Goal: Task Accomplishment & Management: Complete application form

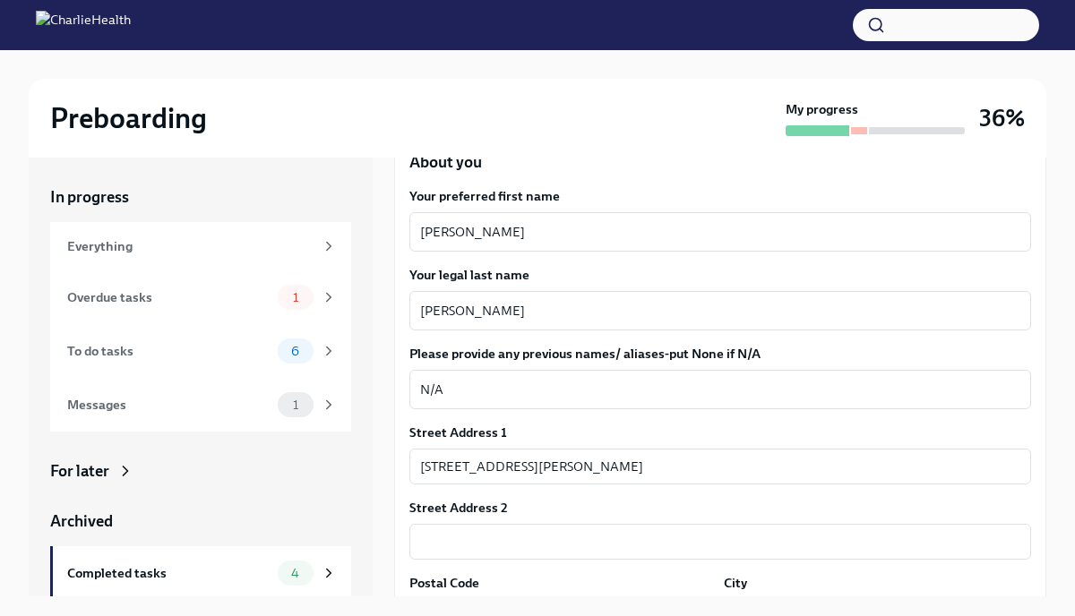
scroll to position [248, 0]
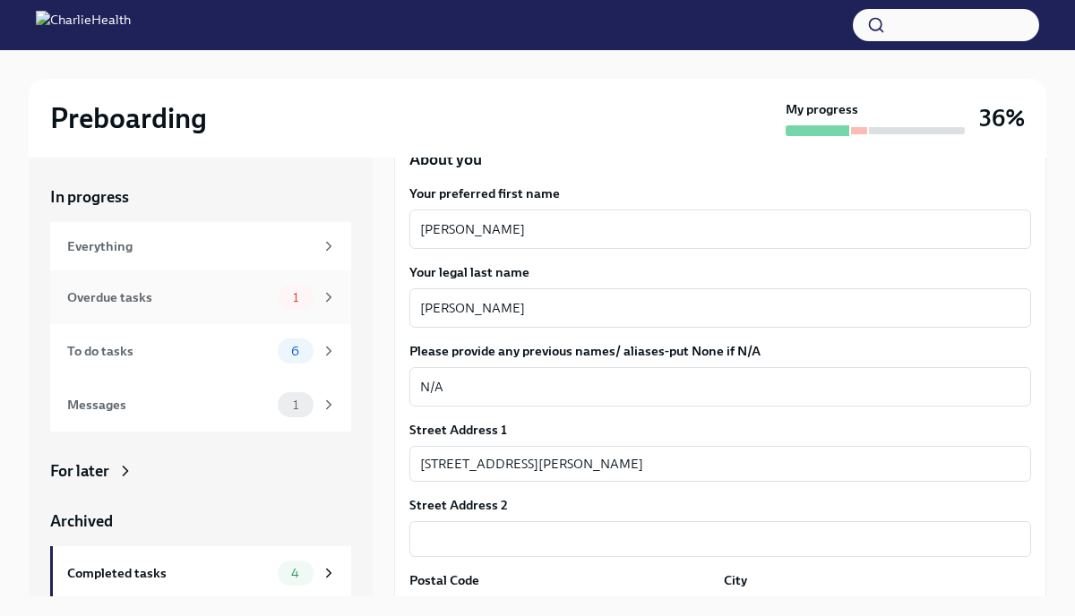
click at [271, 294] on div "Overdue tasks 1" at bounding box center [202, 297] width 270 height 25
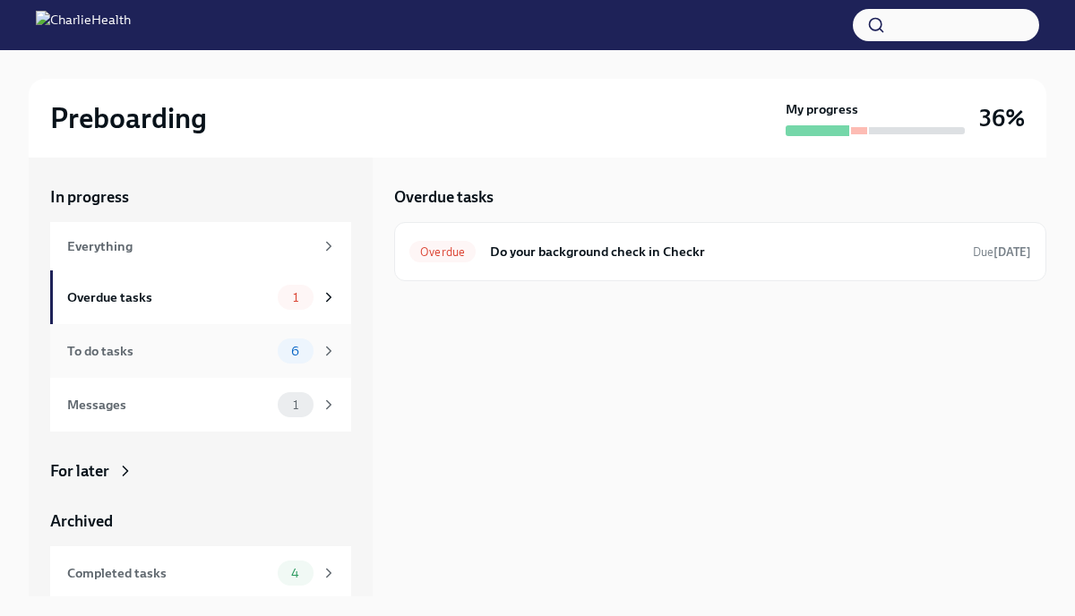
click at [284, 347] on span "6" at bounding box center [295, 351] width 30 height 13
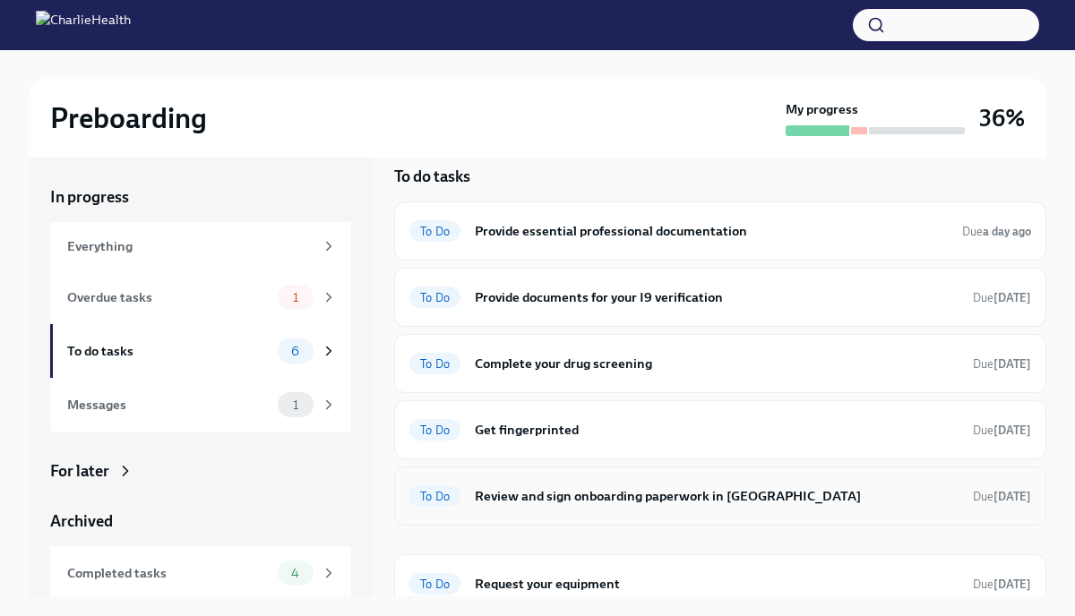
scroll to position [38, 0]
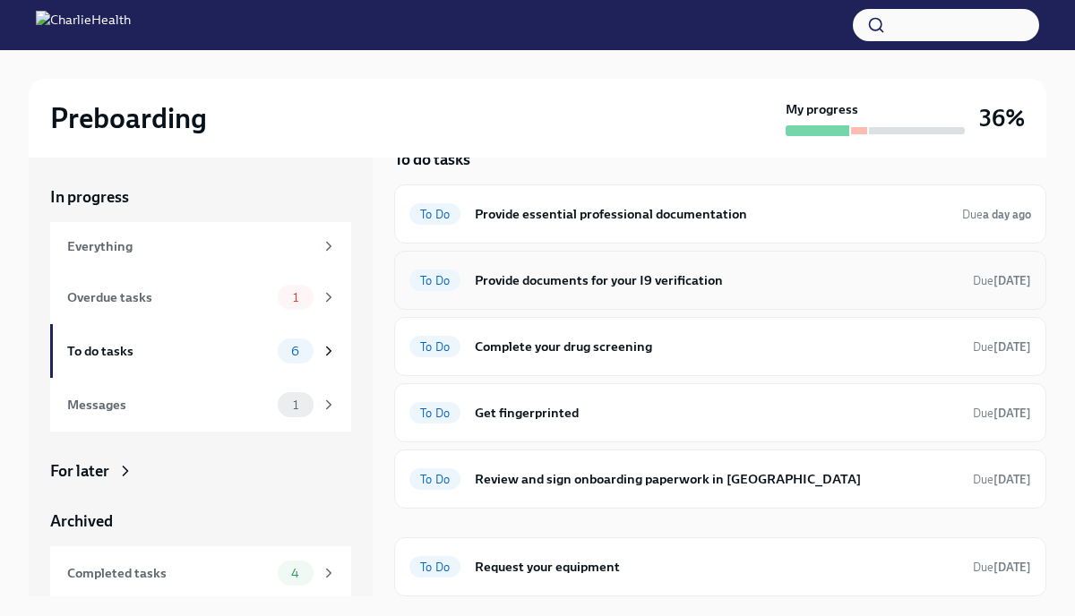
click at [645, 283] on h6 "Provide documents for your I9 verification" at bounding box center [717, 281] width 484 height 20
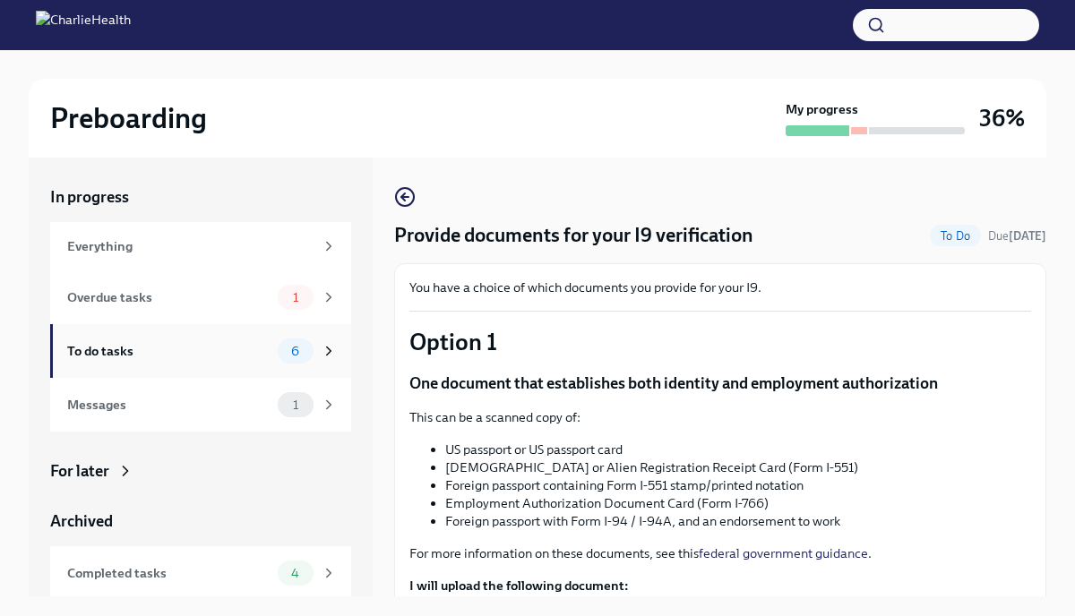
click at [253, 341] on div "To do tasks" at bounding box center [168, 351] width 203 height 20
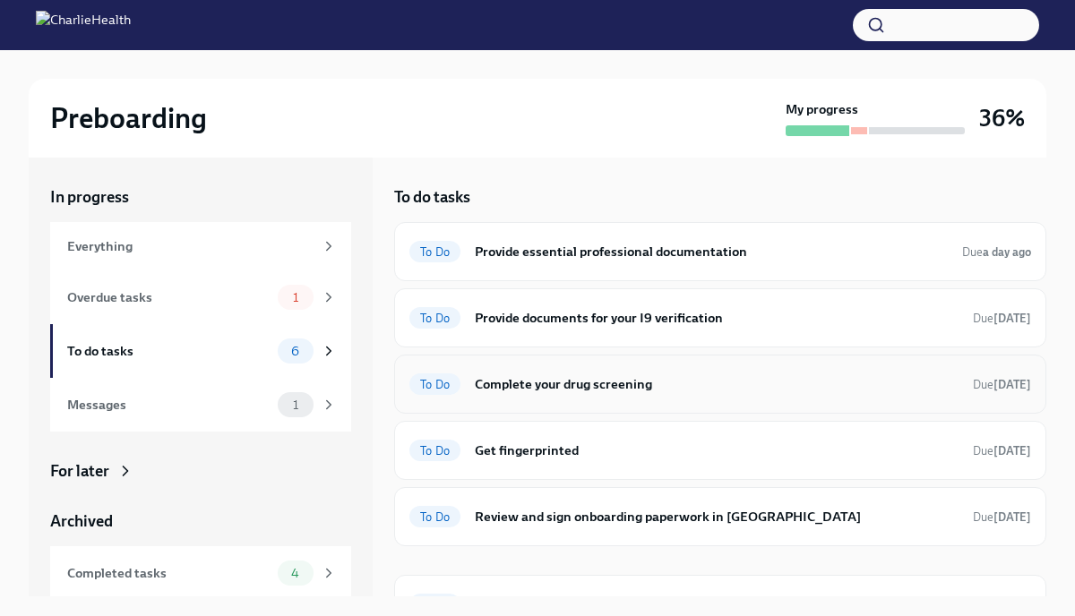
click at [521, 372] on div "To Do Complete your drug screening Due [DATE]" at bounding box center [720, 384] width 622 height 29
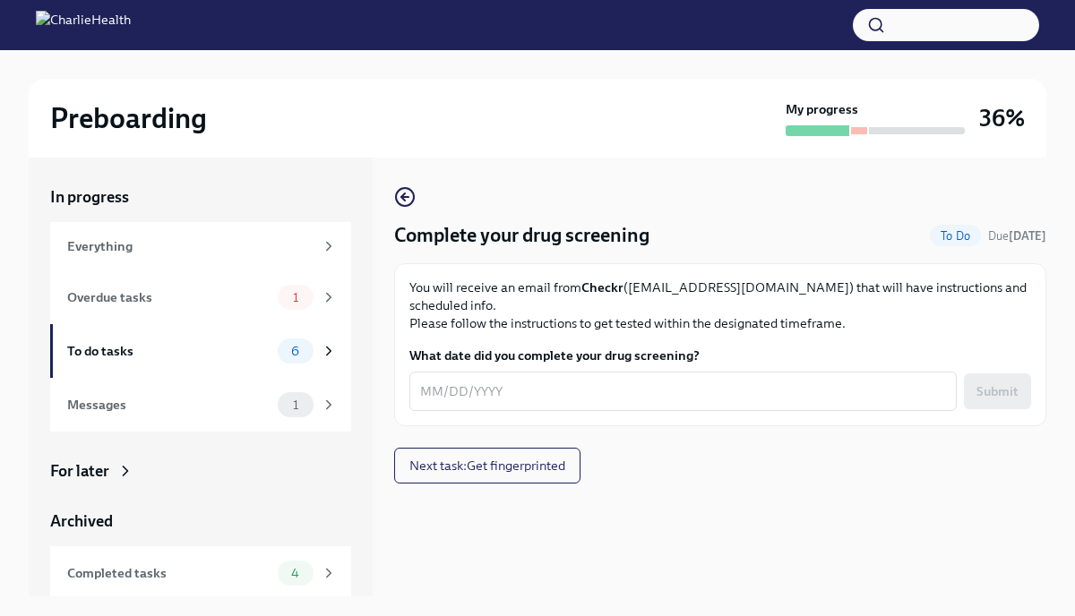
click at [624, 286] on p "You will receive an email from Checkr ([EMAIL_ADDRESS][DOMAIN_NAME]) that will …" at bounding box center [720, 306] width 622 height 54
drag, startPoint x: 625, startPoint y: 286, endPoint x: 751, endPoint y: 293, distance: 125.6
click at [751, 292] on p "You will receive an email from Checkr ([EMAIL_ADDRESS][DOMAIN_NAME]) that will …" at bounding box center [720, 306] width 622 height 54
copy p "[EMAIL_ADDRESS][DOMAIN_NAME]"
click at [322, 253] on icon at bounding box center [329, 246] width 16 height 16
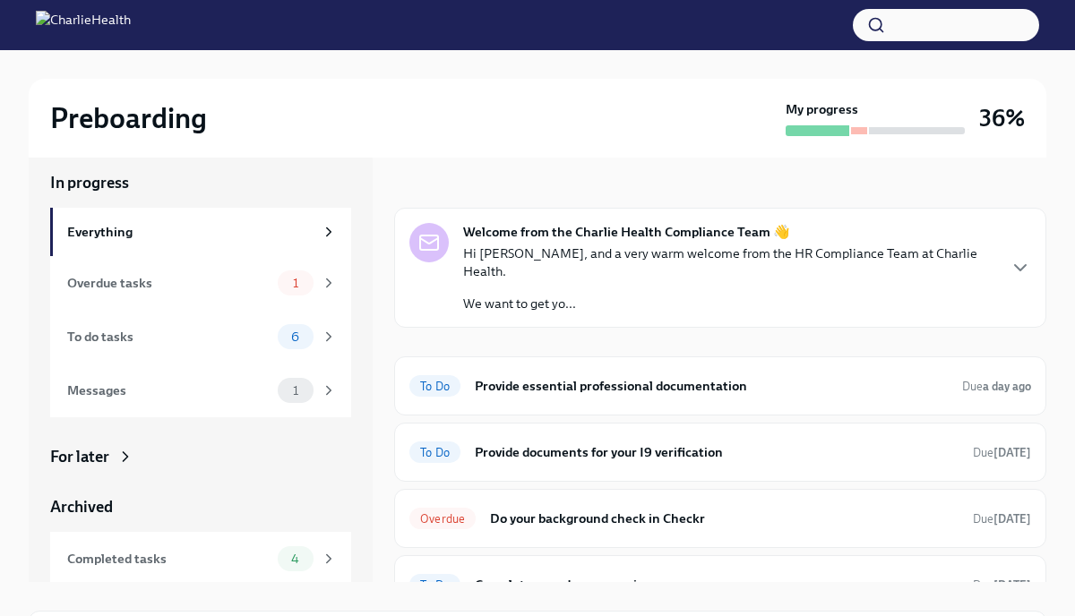
scroll to position [18, 0]
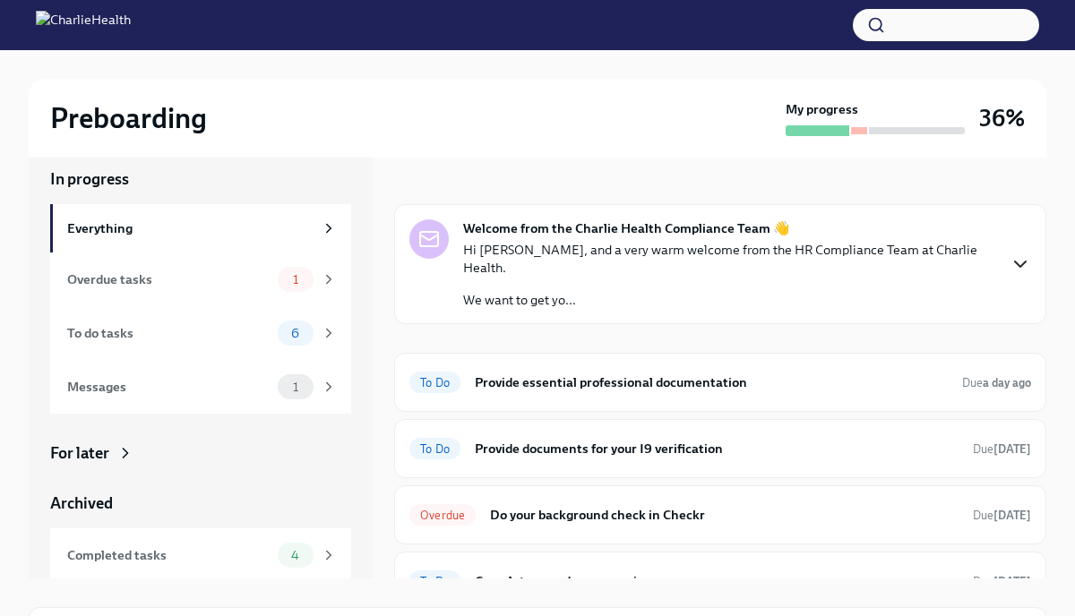
click at [1010, 254] on icon "button" at bounding box center [1020, 264] width 21 height 21
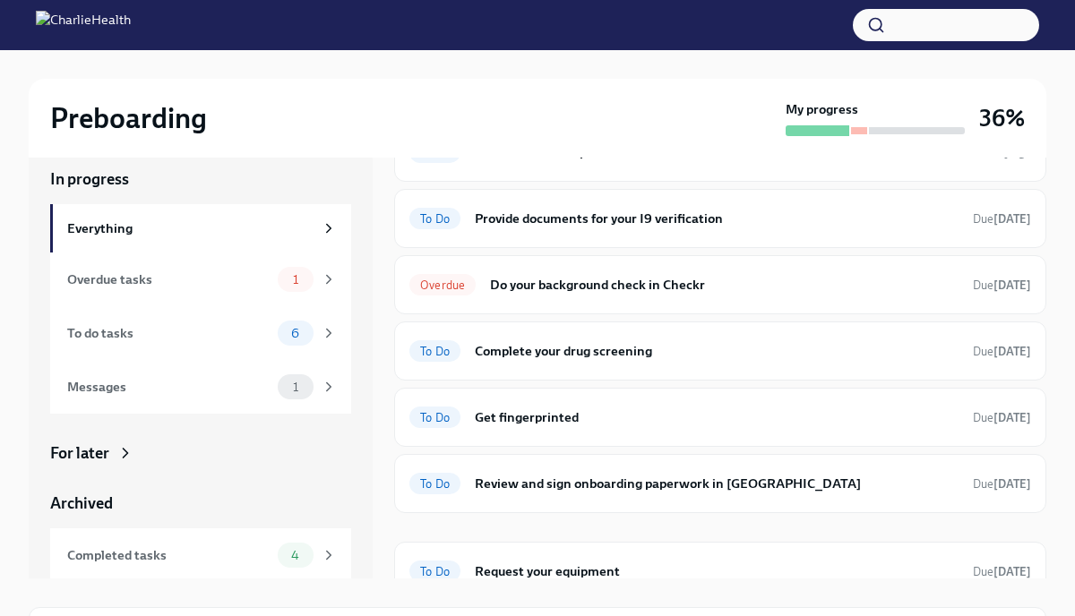
scroll to position [452, 0]
click at [729, 161] on h6 "Provide essential professional documentation" at bounding box center [711, 152] width 473 height 20
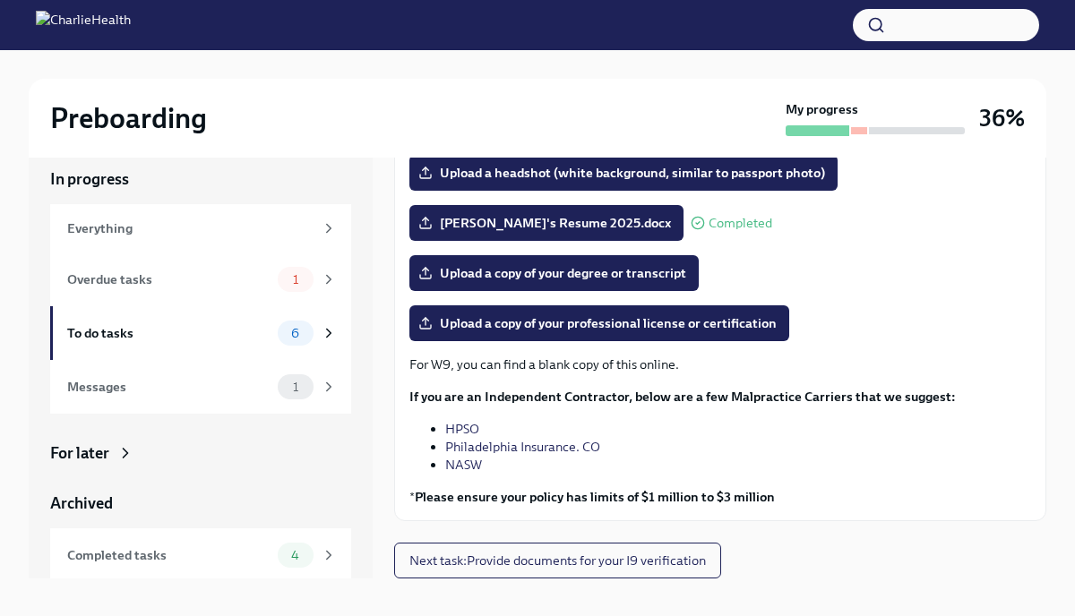
scroll to position [30, 0]
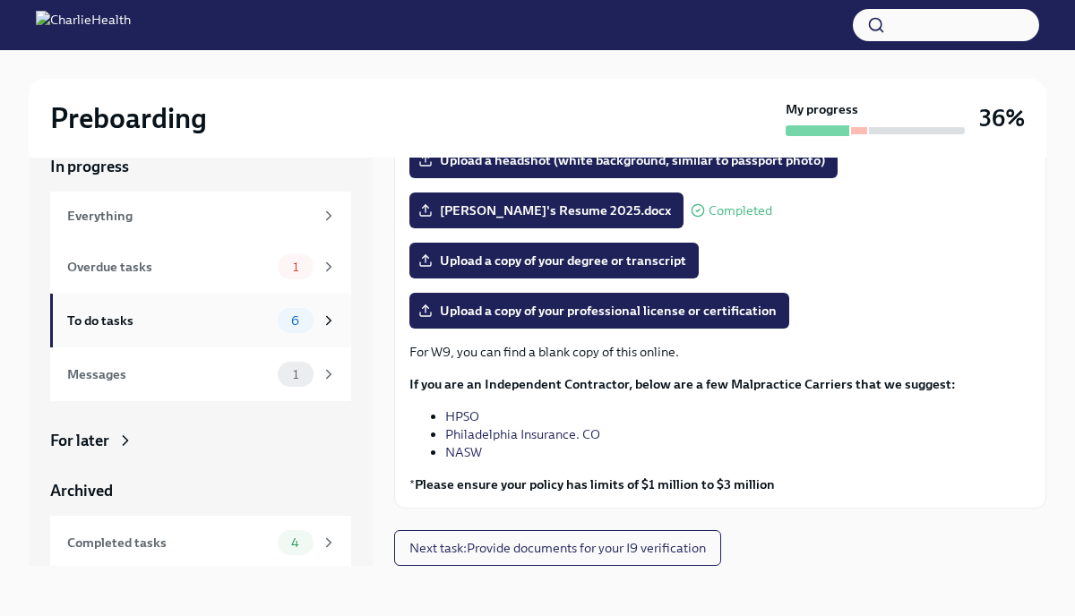
click at [286, 309] on div "6" at bounding box center [296, 320] width 36 height 25
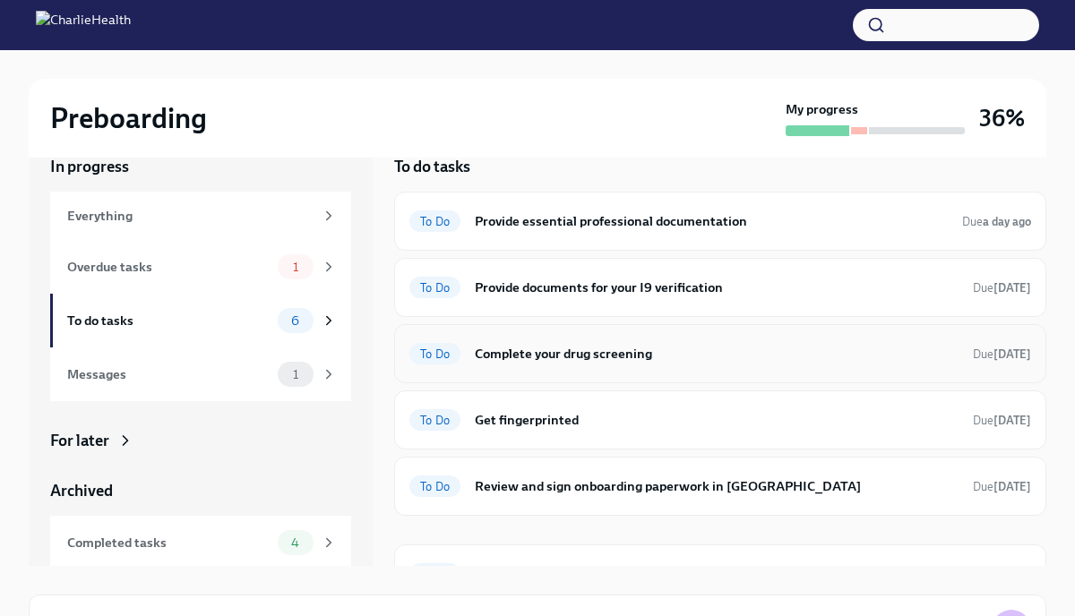
click at [707, 367] on div "To Do Complete your drug screening Due [DATE]" at bounding box center [720, 354] width 622 height 29
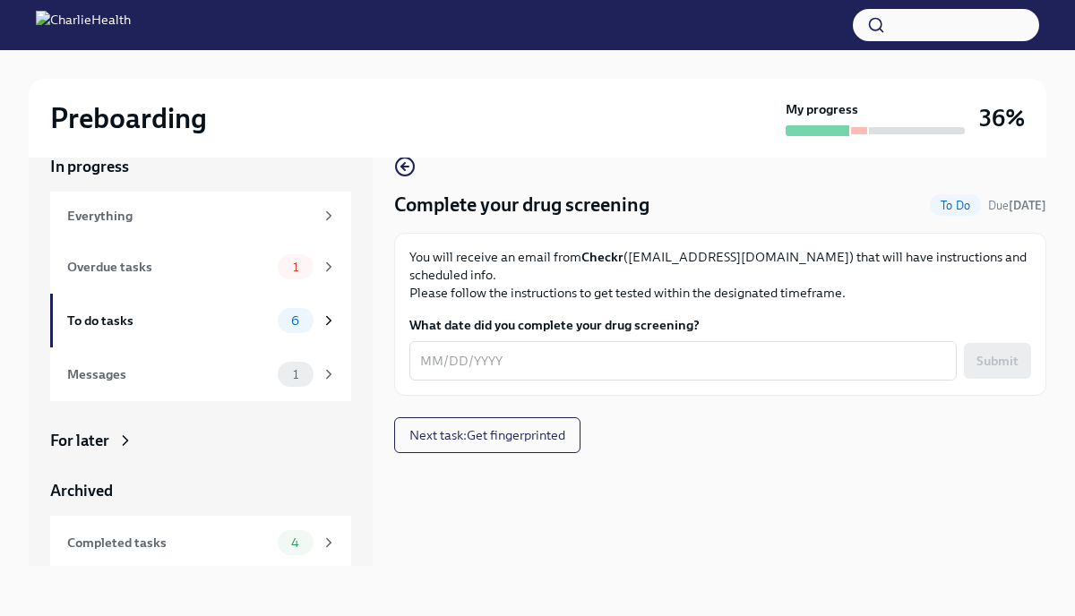
click at [699, 257] on p "You will receive an email from Checkr ([EMAIL_ADDRESS][DOMAIN_NAME]) that will …" at bounding box center [720, 275] width 622 height 54
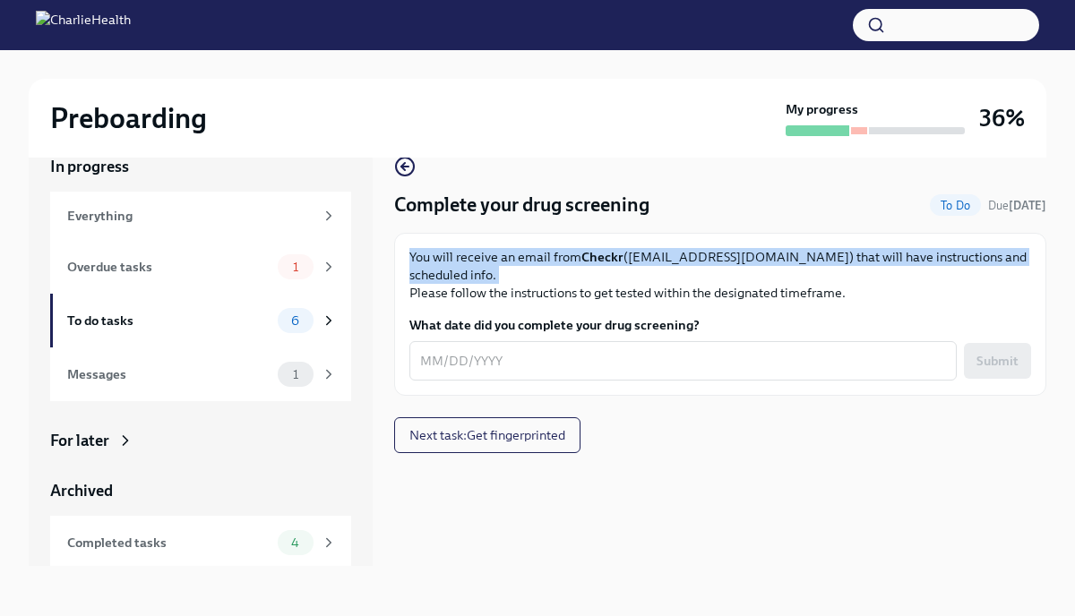
click at [699, 257] on p "You will receive an email from Checkr ([EMAIL_ADDRESS][DOMAIN_NAME]) that will …" at bounding box center [720, 275] width 622 height 54
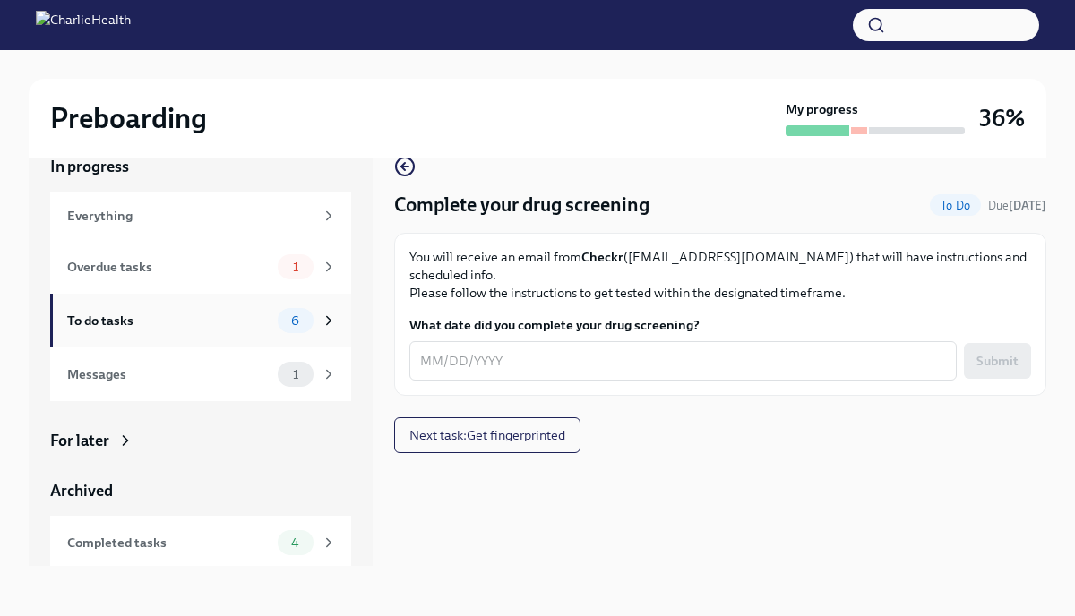
click at [269, 304] on div "To do tasks 6" at bounding box center [200, 321] width 301 height 54
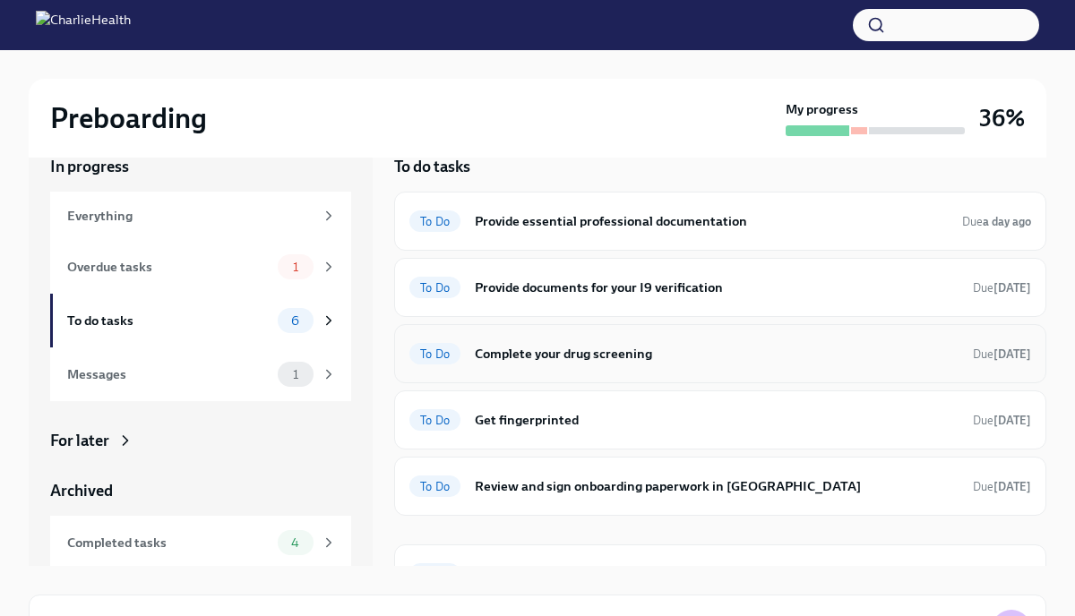
click at [641, 347] on h6 "Complete your drug screening" at bounding box center [717, 354] width 484 height 20
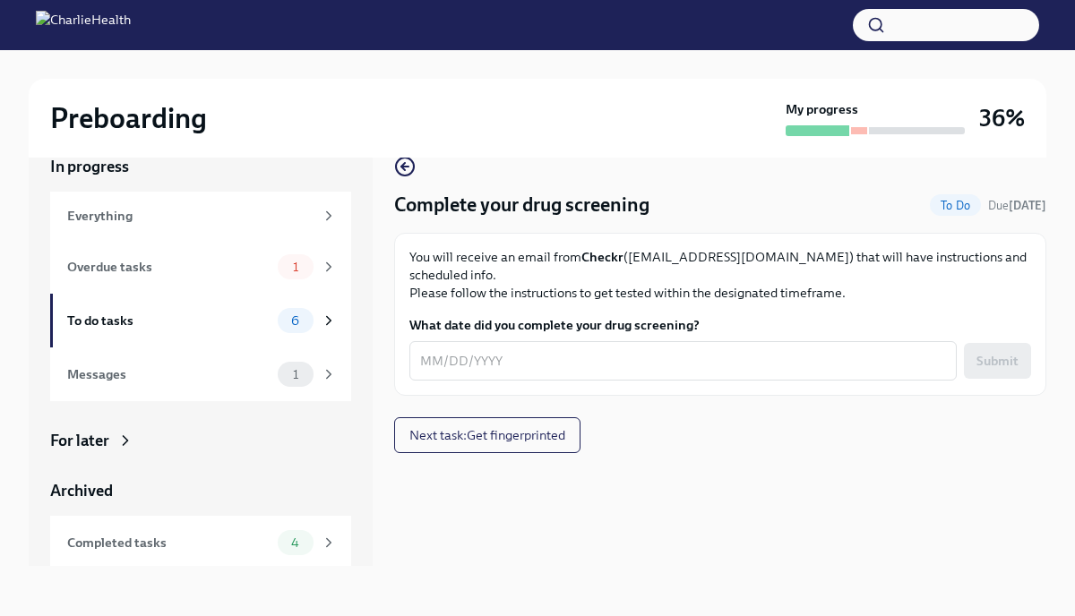
click at [646, 411] on div "Complete your drug screening To Do Due [DATE] You will receive an email from Ch…" at bounding box center [720, 304] width 652 height 297
click at [575, 417] on button "Next task : Get fingerprinted" at bounding box center [487, 435] width 186 height 36
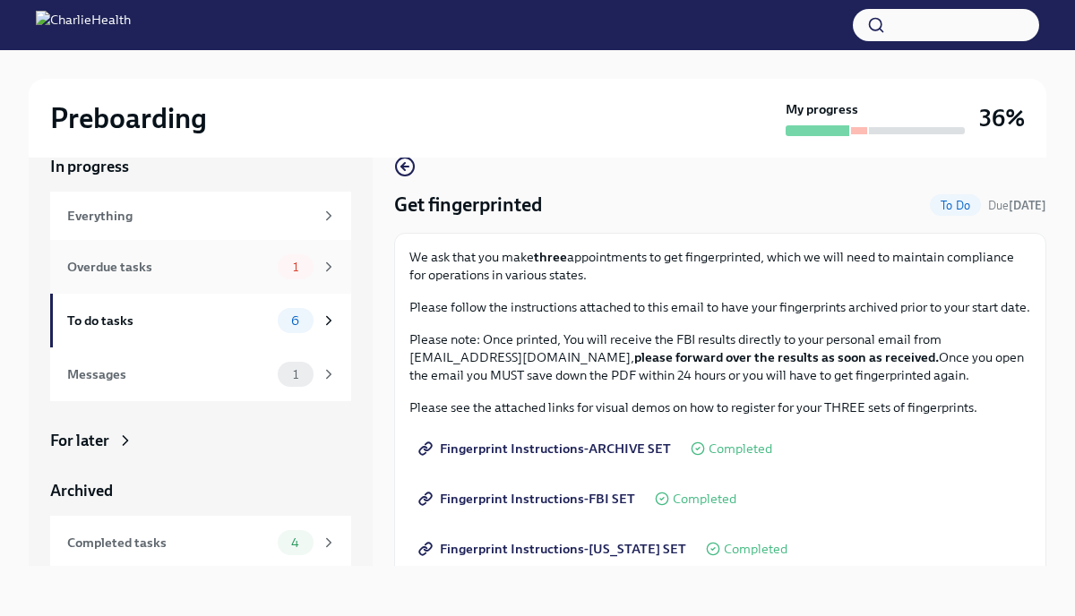
click at [288, 268] on span "1" at bounding box center [295, 267] width 27 height 13
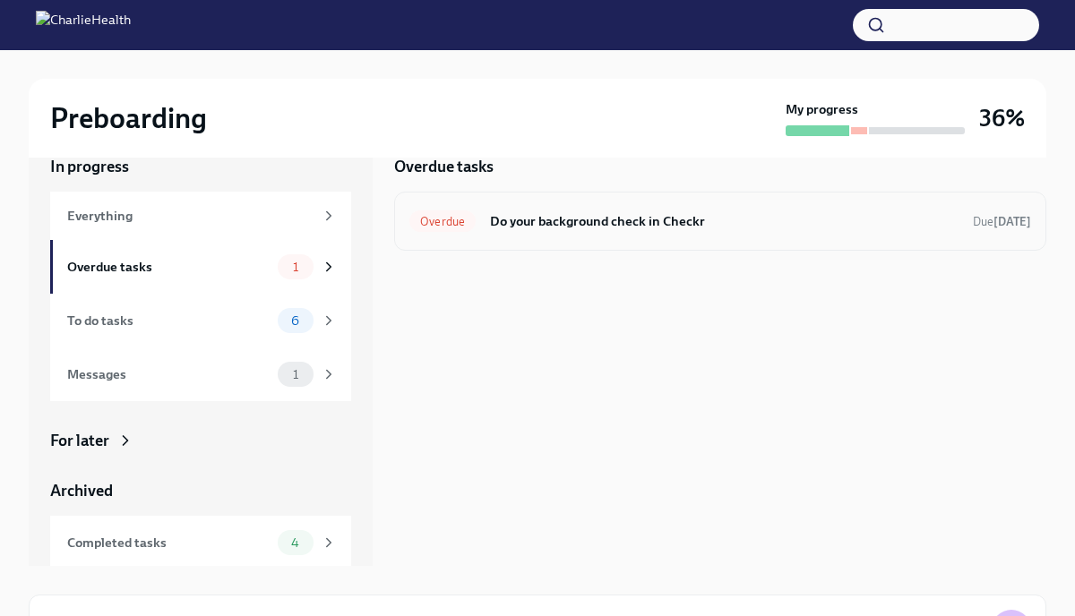
click at [566, 228] on h6 "Do your background check in Checkr" at bounding box center [724, 221] width 469 height 20
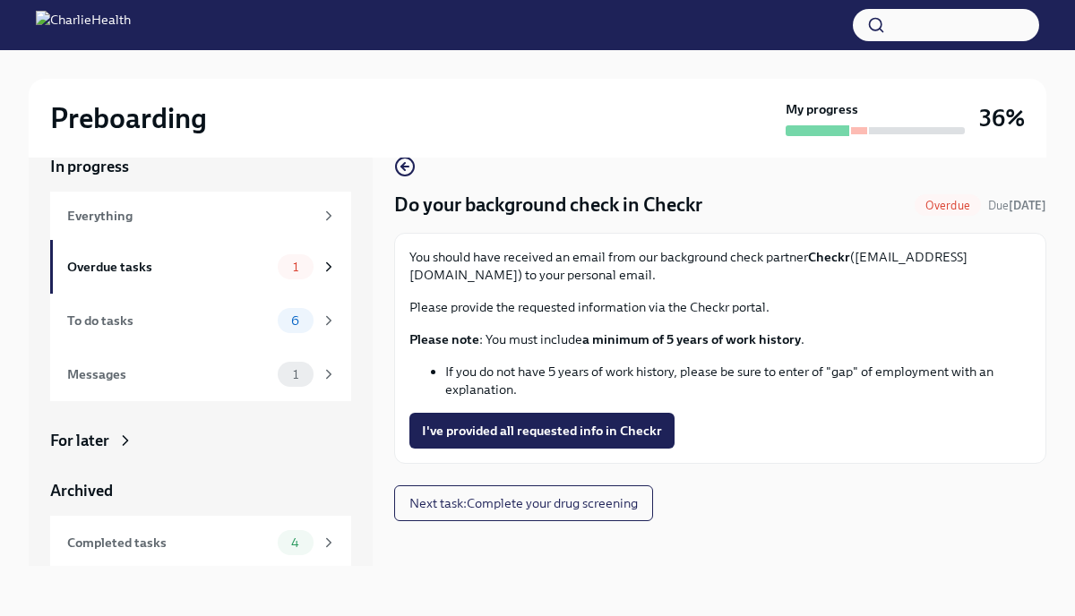
click at [558, 357] on div "You should have received an email from our background check partner Checkr ([EM…" at bounding box center [720, 323] width 622 height 150
click at [258, 274] on div "Overdue tasks" at bounding box center [168, 267] width 203 height 20
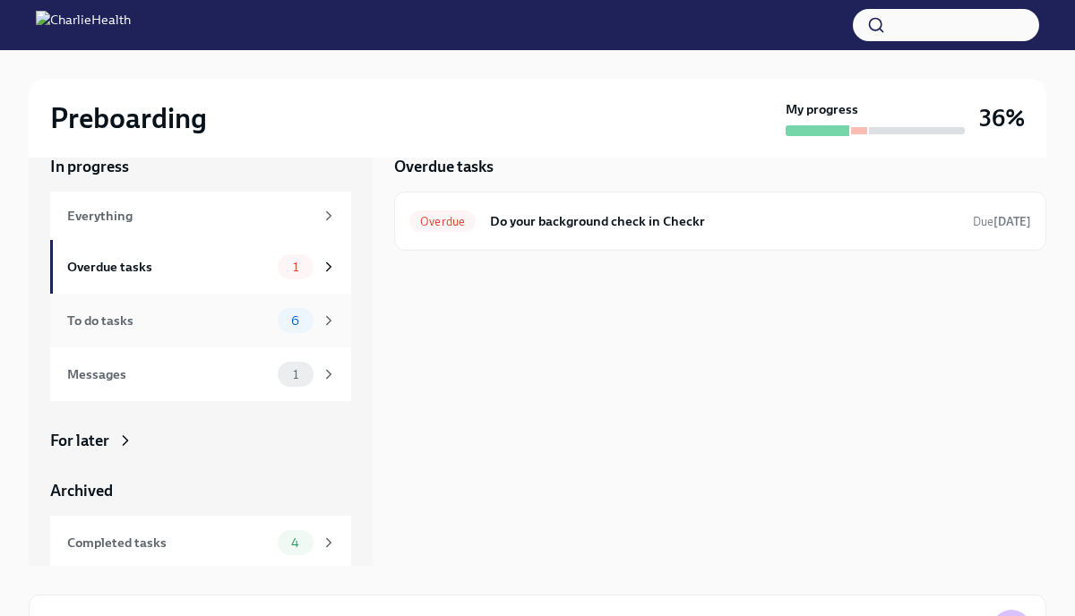
click at [265, 317] on div "To do tasks" at bounding box center [168, 321] width 203 height 20
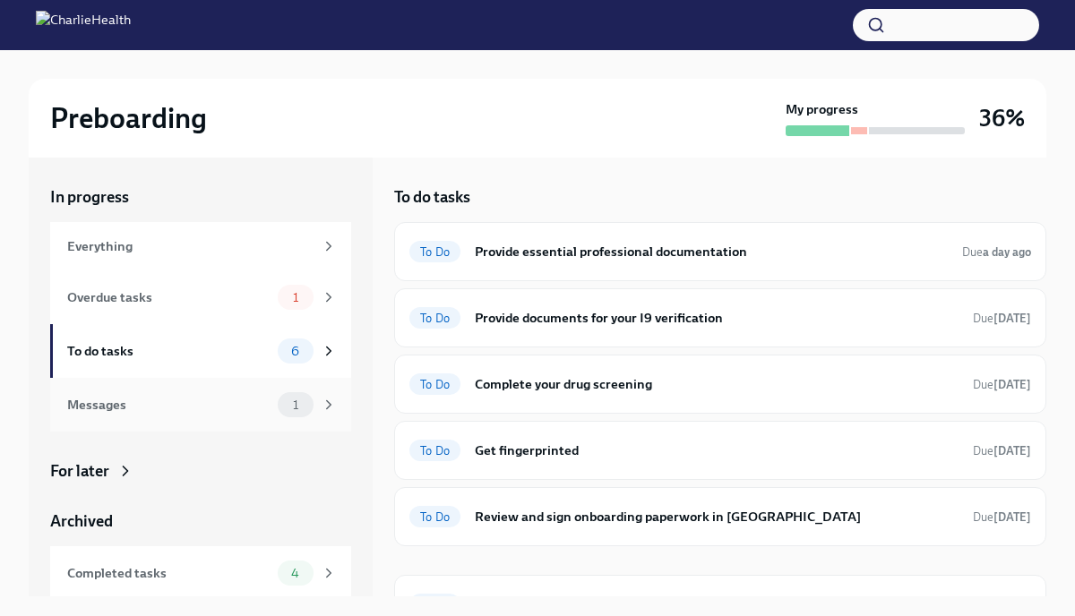
click at [348, 405] on div "Messages 1" at bounding box center [200, 405] width 301 height 54
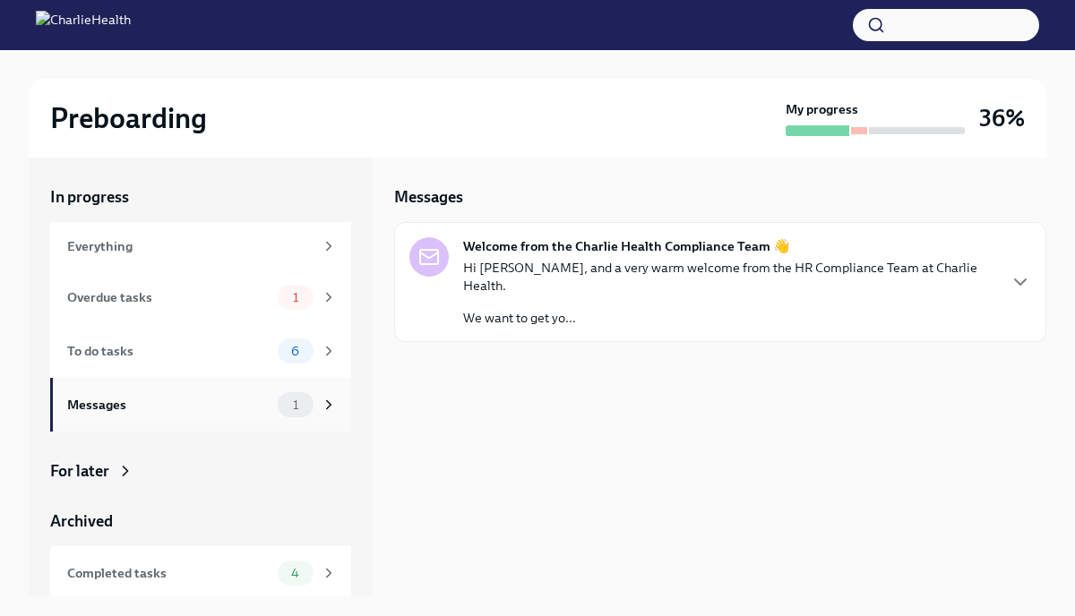
click at [291, 378] on div "Messages 1" at bounding box center [200, 405] width 301 height 54
click at [301, 364] on div "To do tasks 6" at bounding box center [200, 351] width 301 height 54
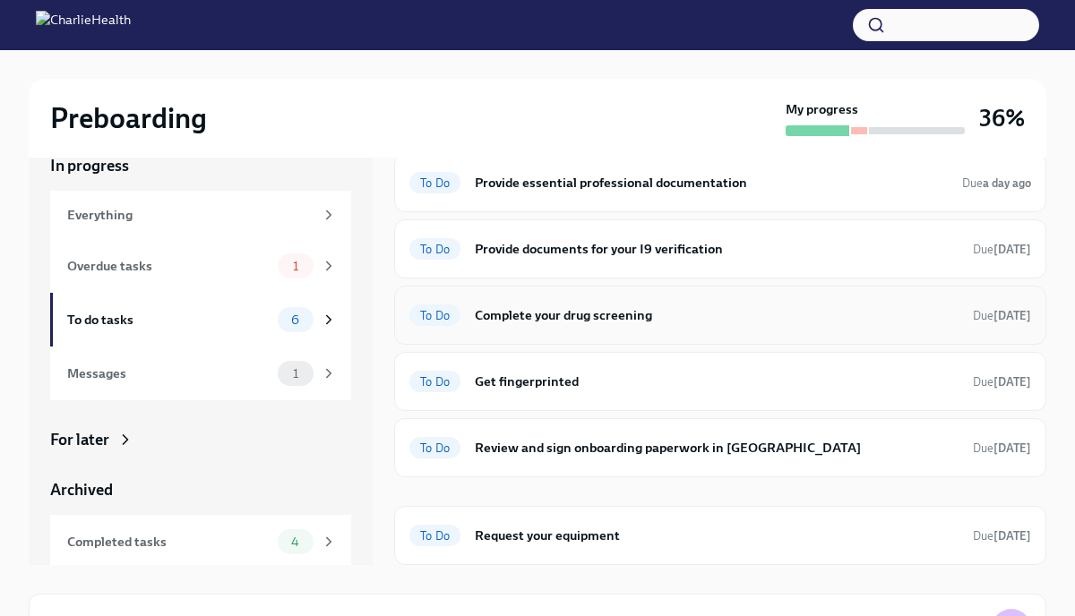
scroll to position [30, 0]
click at [586, 443] on h6 "Review and sign onboarding paperwork in [GEOGRAPHIC_DATA]" at bounding box center [717, 449] width 484 height 20
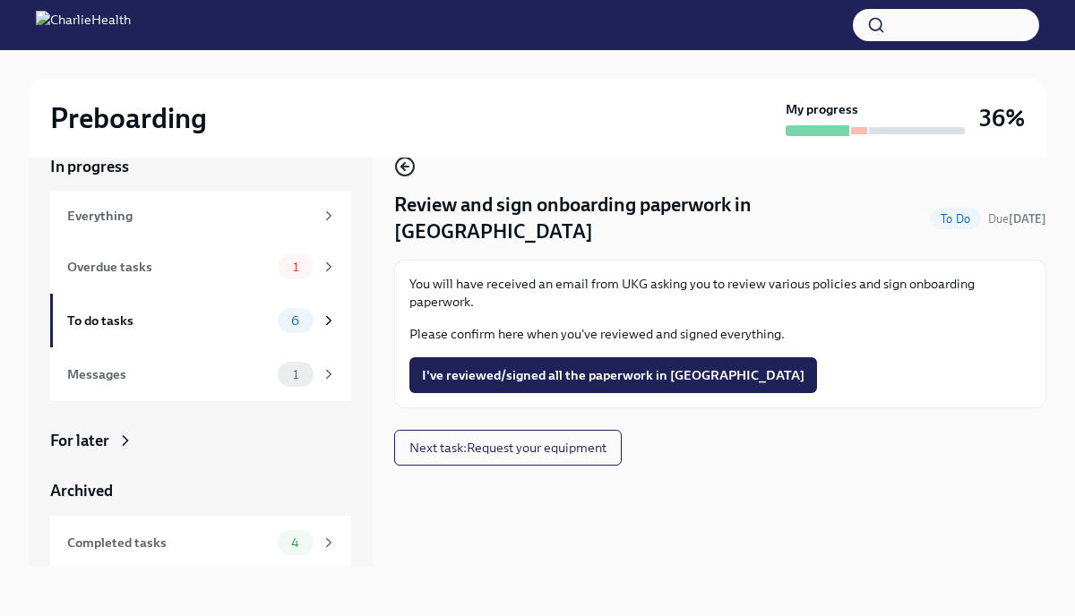
click at [406, 167] on icon "button" at bounding box center [404, 167] width 7 height 0
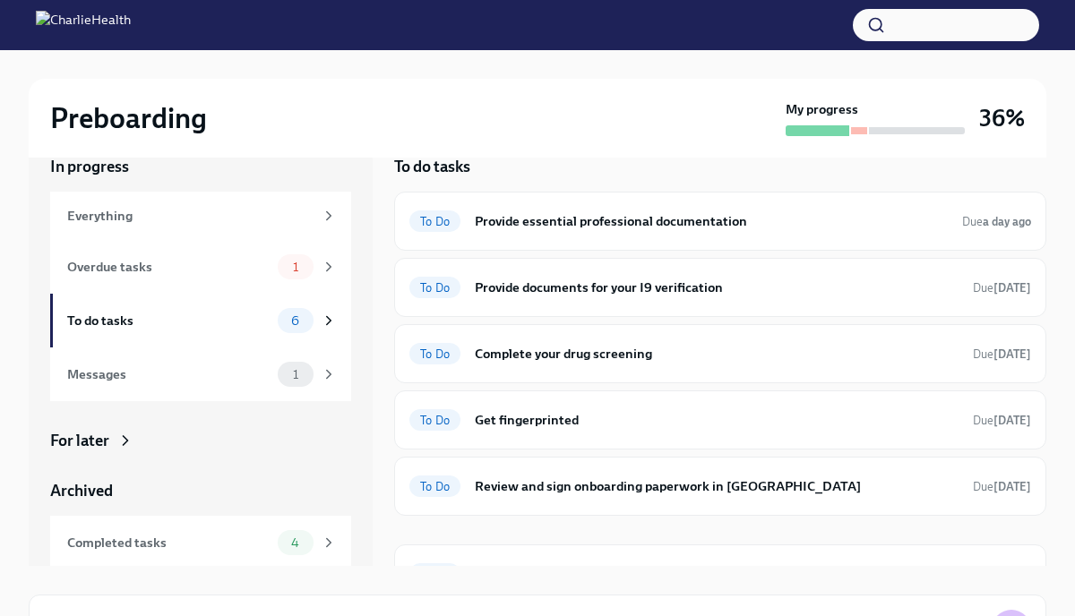
scroll to position [38, 0]
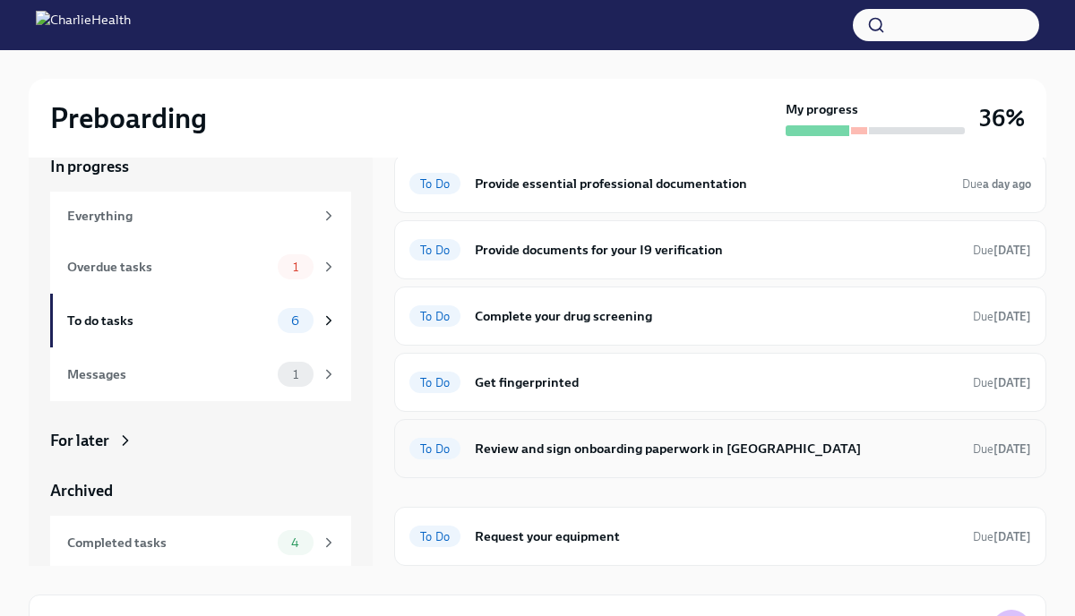
click at [649, 451] on h6 "Review and sign onboarding paperwork in [GEOGRAPHIC_DATA]" at bounding box center [717, 449] width 484 height 20
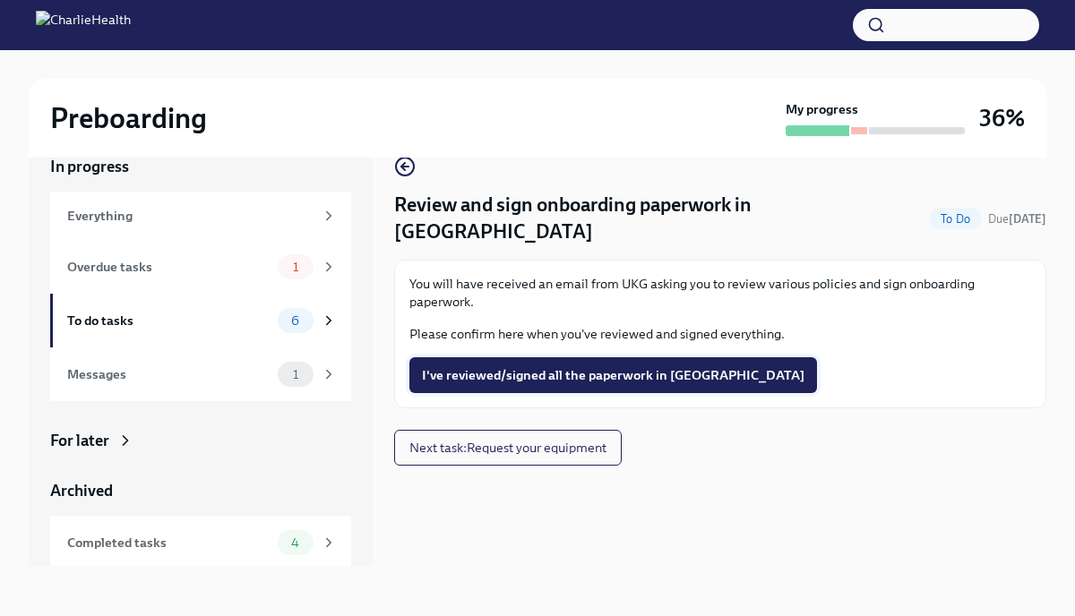
click at [593, 357] on button "I've reviewed/signed all the paperwork in [GEOGRAPHIC_DATA]" at bounding box center [613, 375] width 408 height 36
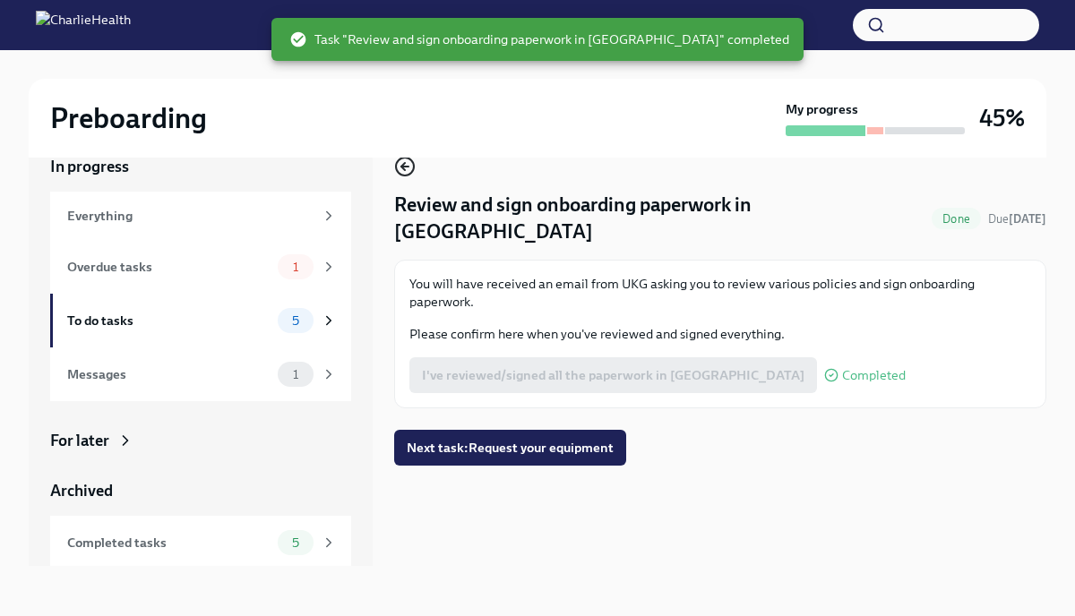
click at [406, 169] on icon "button" at bounding box center [404, 166] width 21 height 21
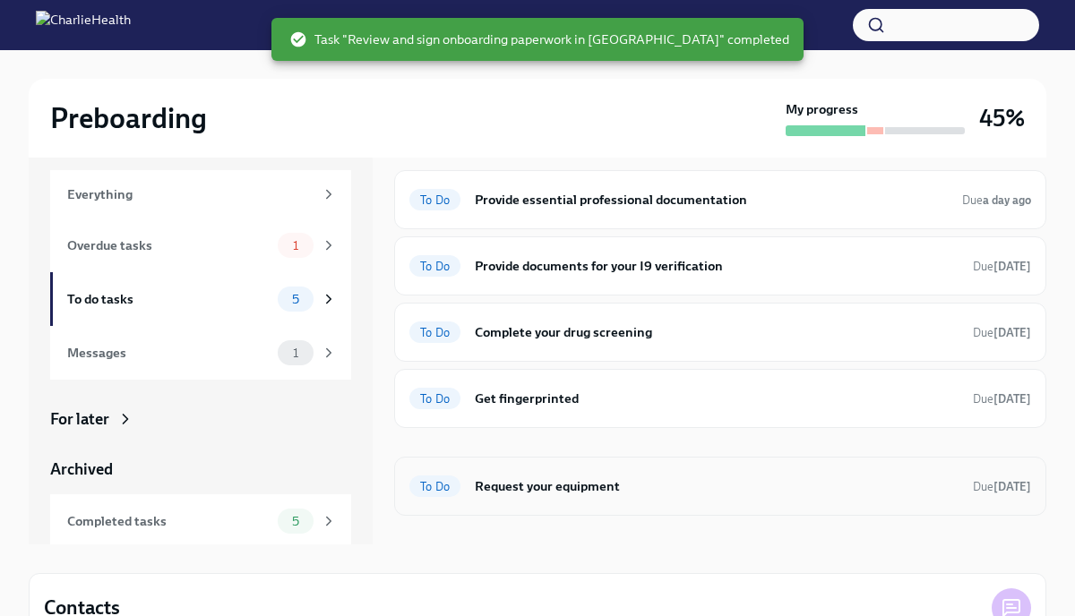
click at [561, 493] on h6 "Request your equipment" at bounding box center [717, 487] width 484 height 20
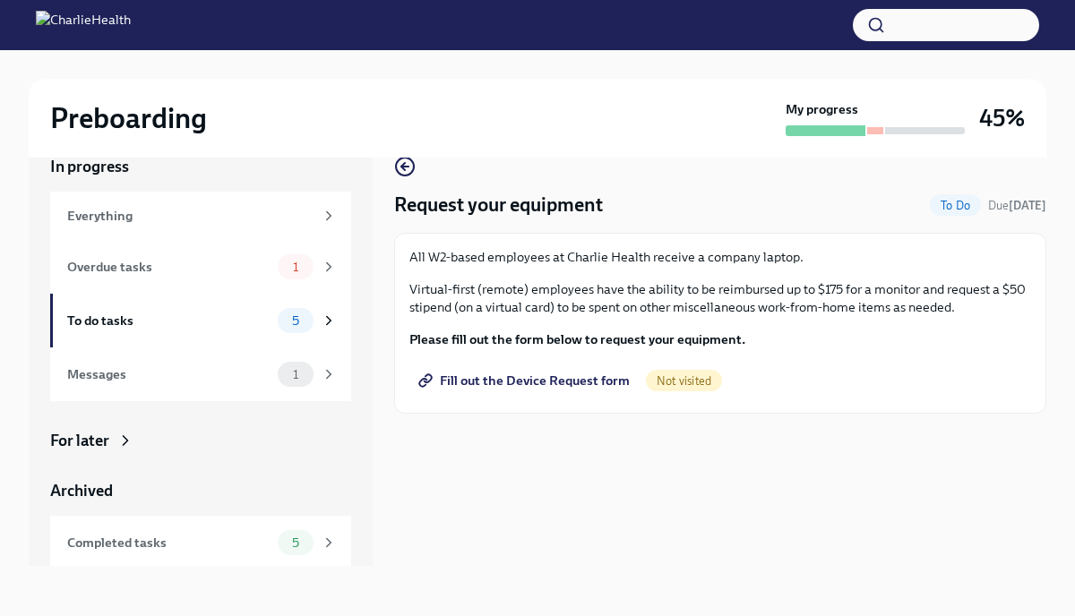
click at [605, 377] on span "Fill out the Device Request form" at bounding box center [526, 381] width 208 height 18
click at [279, 319] on div "4" at bounding box center [296, 320] width 36 height 25
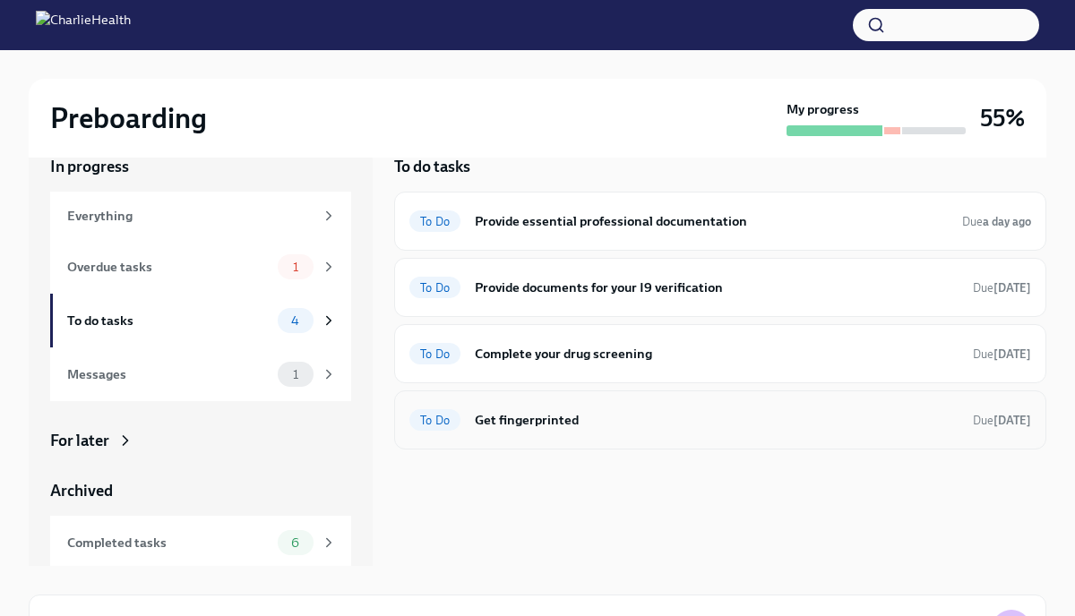
click at [732, 418] on h6 "Get fingerprinted" at bounding box center [717, 420] width 484 height 20
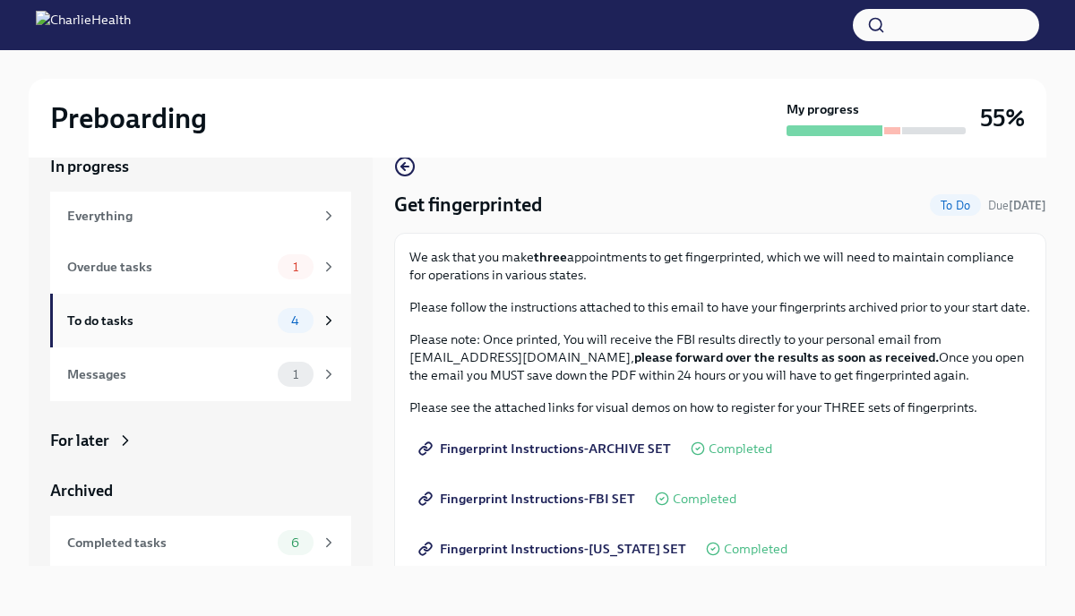
click at [249, 331] on div "To do tasks 4" at bounding box center [202, 320] width 270 height 25
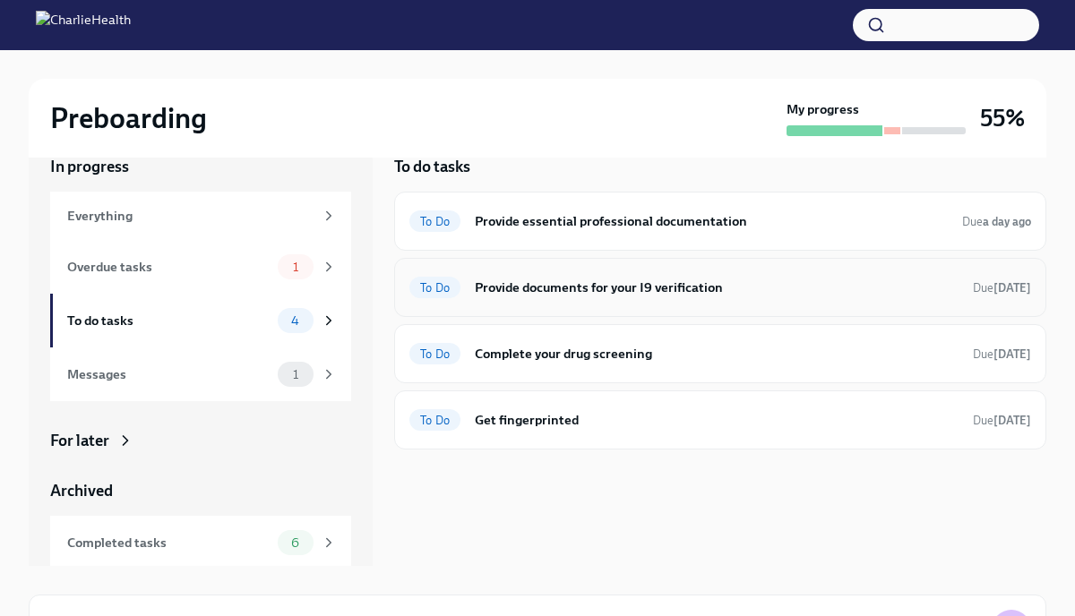
click at [744, 293] on h6 "Provide documents for your I9 verification" at bounding box center [717, 288] width 484 height 20
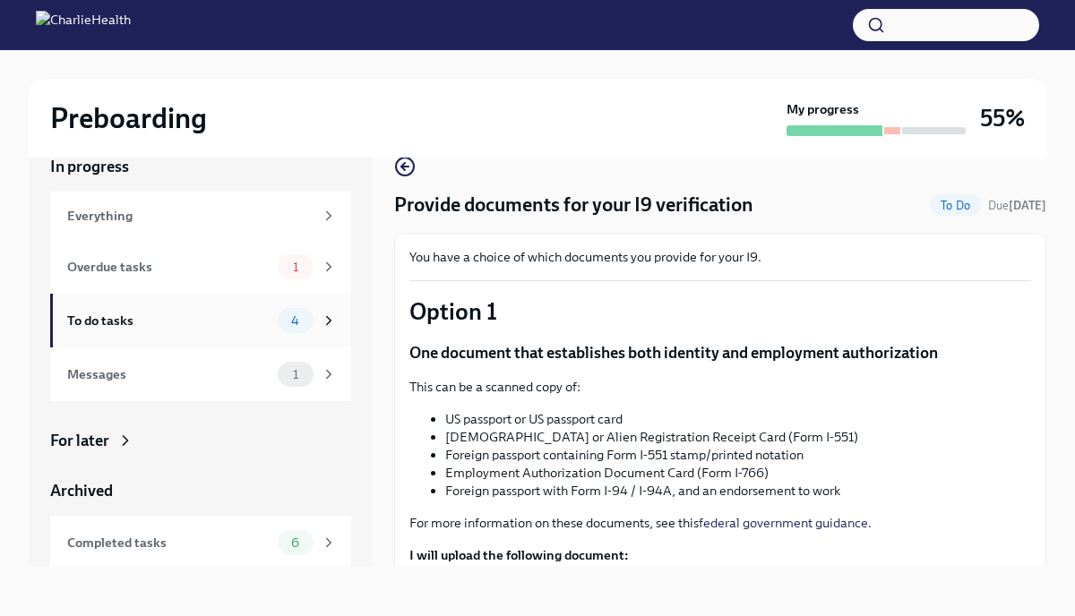
click at [262, 305] on div "To do tasks 4" at bounding box center [200, 321] width 301 height 54
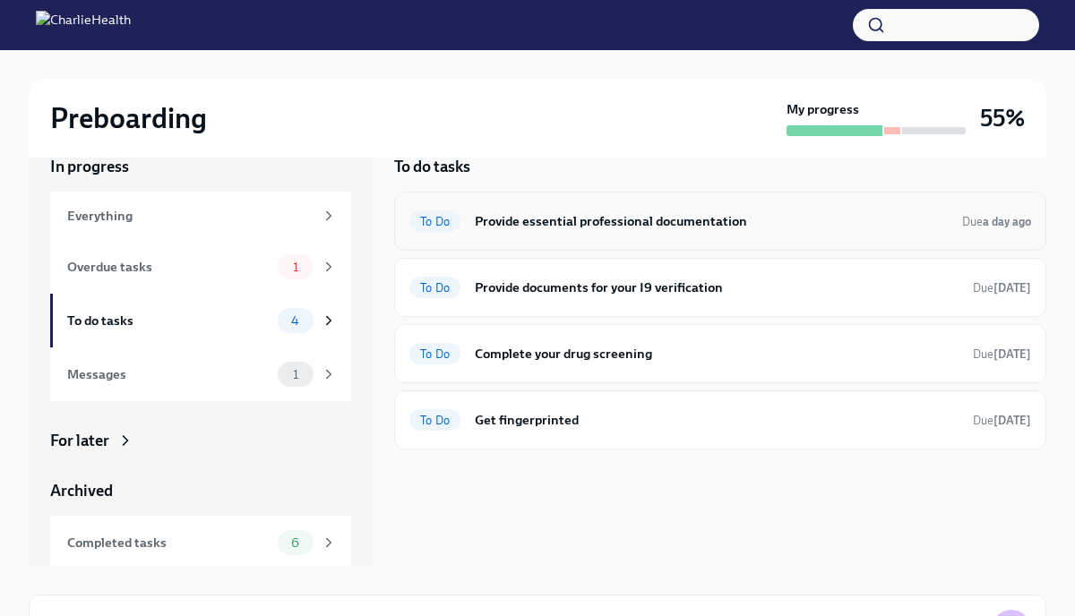
click at [631, 216] on h6 "Provide essential professional documentation" at bounding box center [711, 221] width 473 height 20
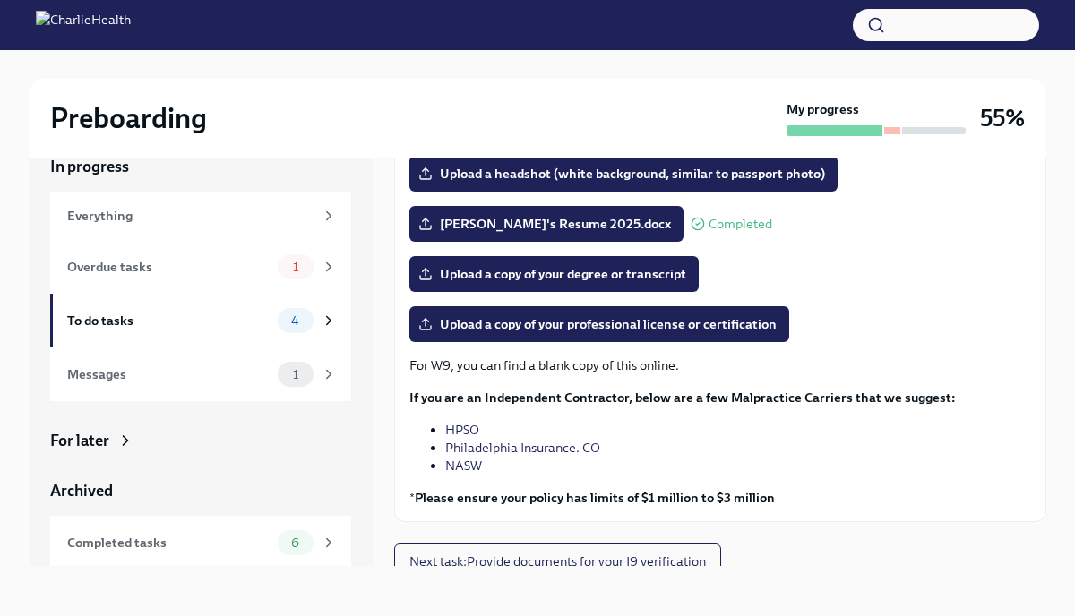
scroll to position [176, 0]
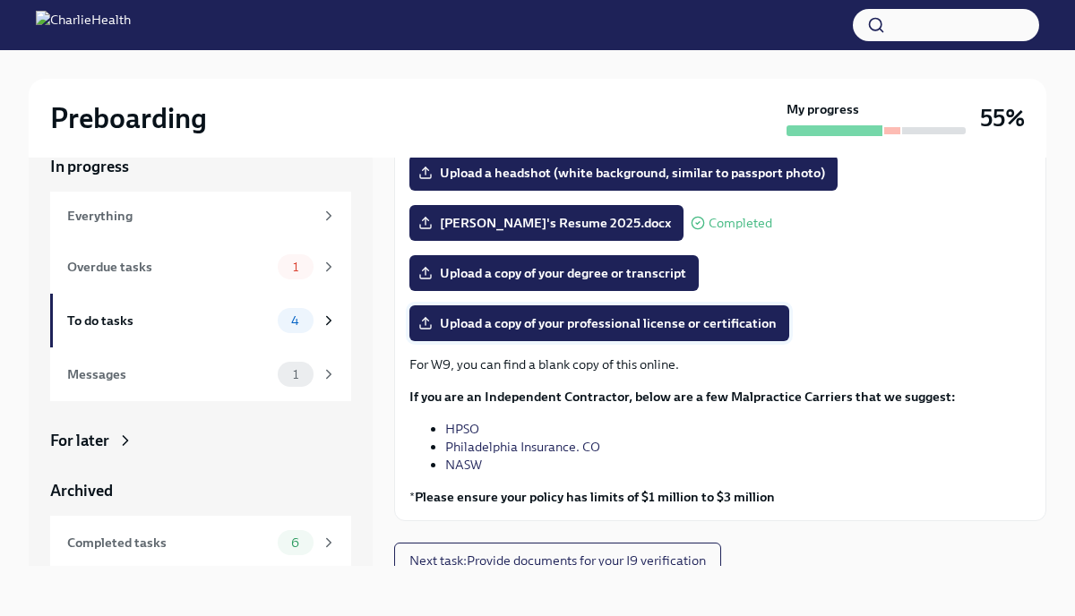
click at [755, 324] on span "Upload a copy of your professional license or certification" at bounding box center [599, 323] width 355 height 18
click at [0, 0] on input "Upload a copy of your professional license or certification" at bounding box center [0, 0] width 0 height 0
click at [748, 388] on p "If you are an Independent Contractor, below are a few Malpractice Carriers that…" at bounding box center [720, 397] width 622 height 18
click at [758, 371] on p "For W9, you can find a blank copy of this online." at bounding box center [720, 365] width 622 height 18
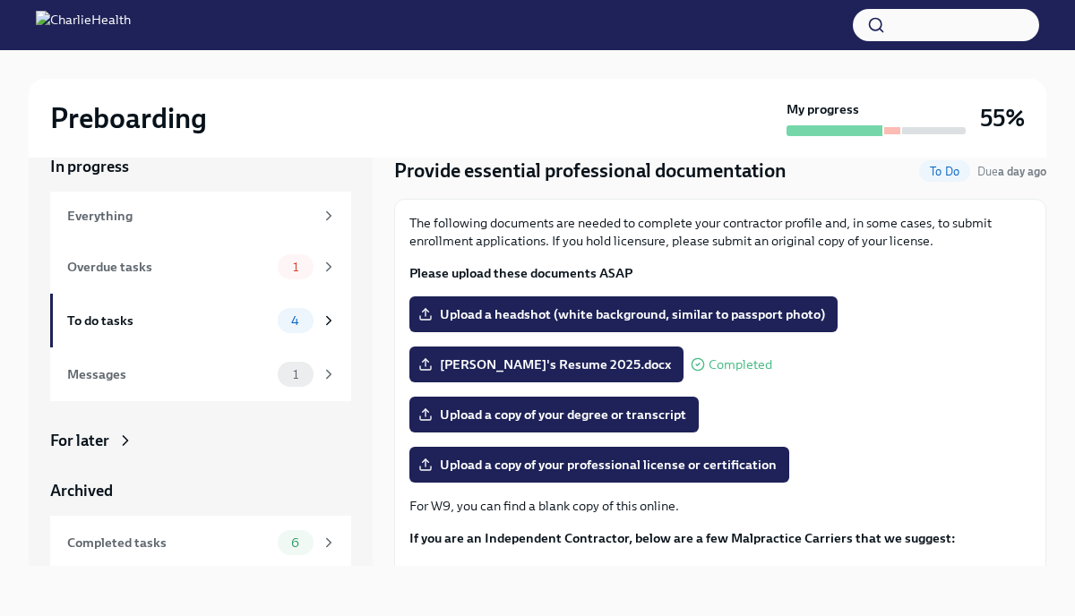
scroll to position [0, 0]
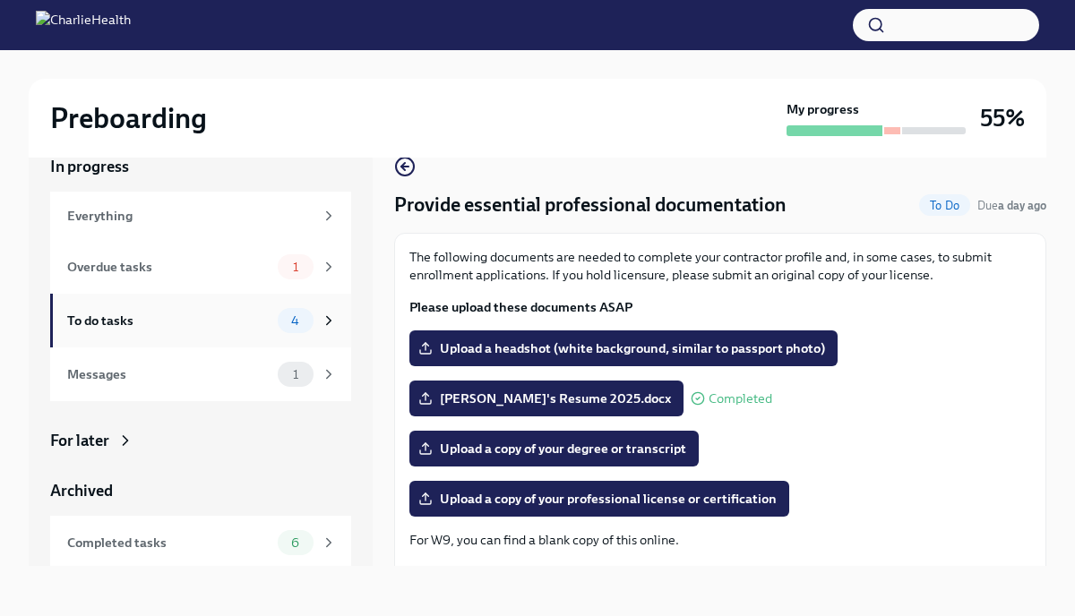
click at [274, 318] on div "To do tasks 4" at bounding box center [202, 320] width 270 height 25
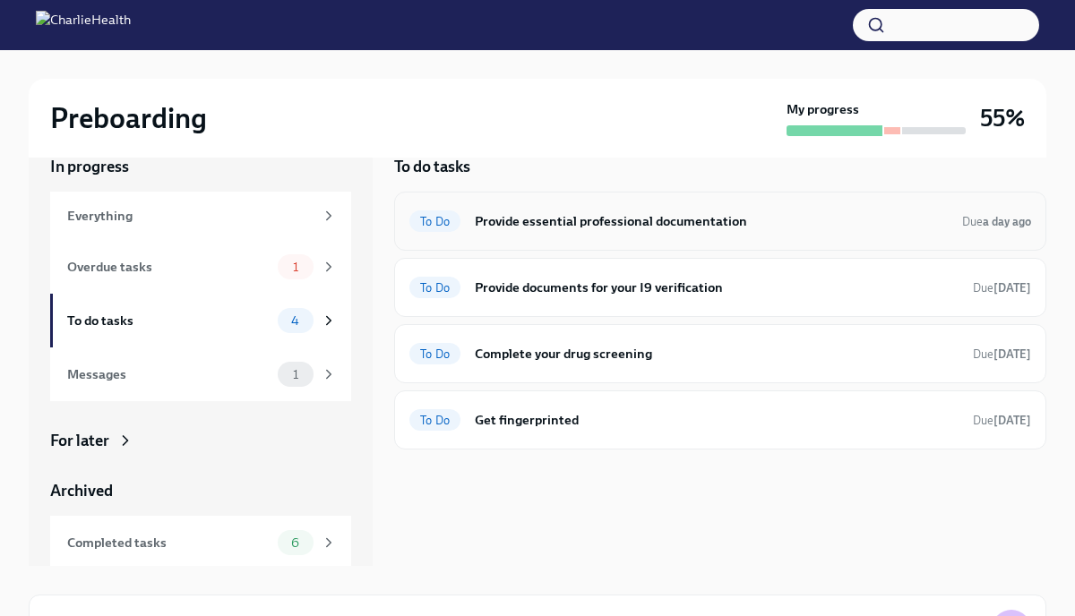
click at [624, 216] on h6 "Provide essential professional documentation" at bounding box center [711, 221] width 473 height 20
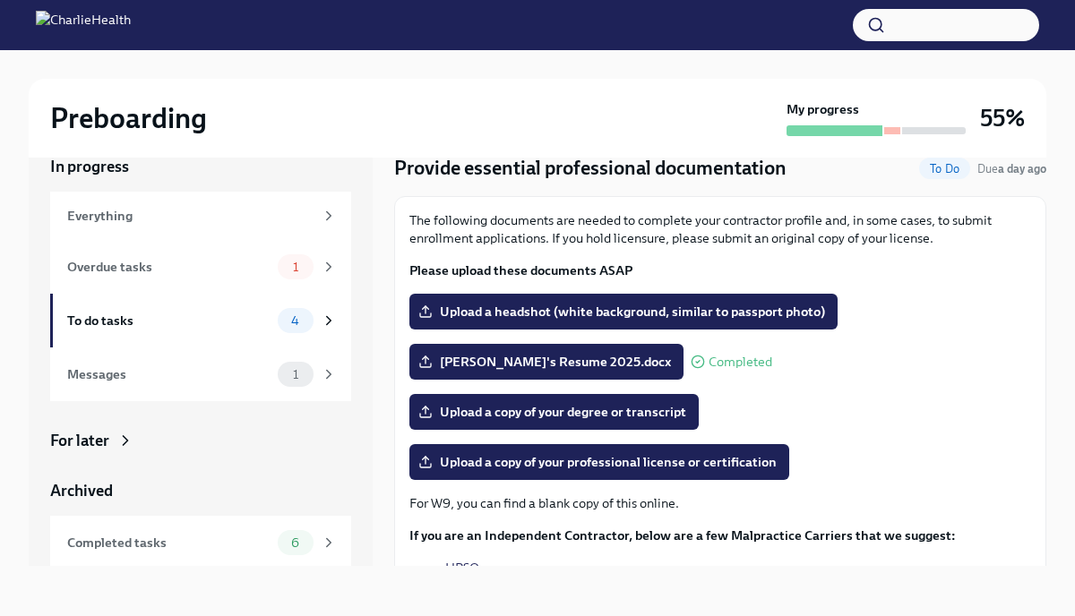
scroll to position [188, 0]
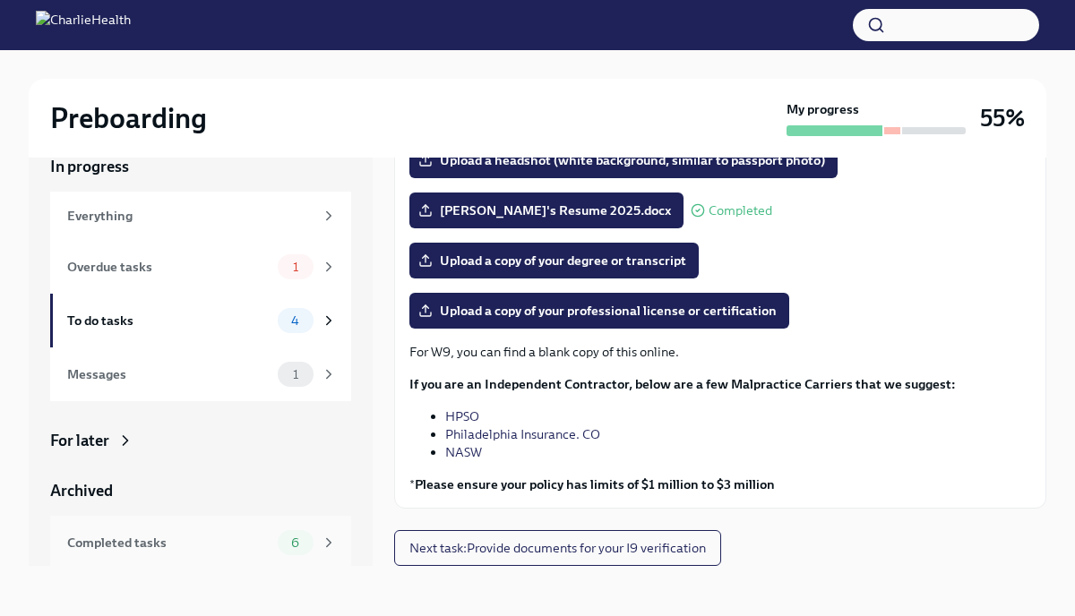
click at [292, 528] on div "Completed tasks 6" at bounding box center [200, 543] width 301 height 54
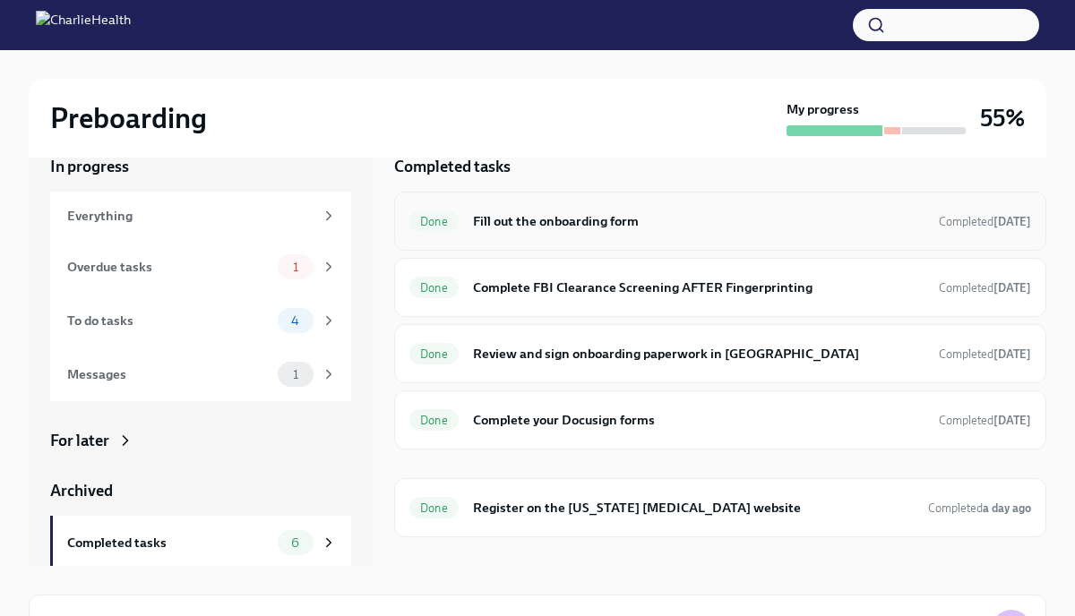
click at [555, 233] on div "Done Fill out the onboarding form Completed [DATE]" at bounding box center [720, 221] width 622 height 29
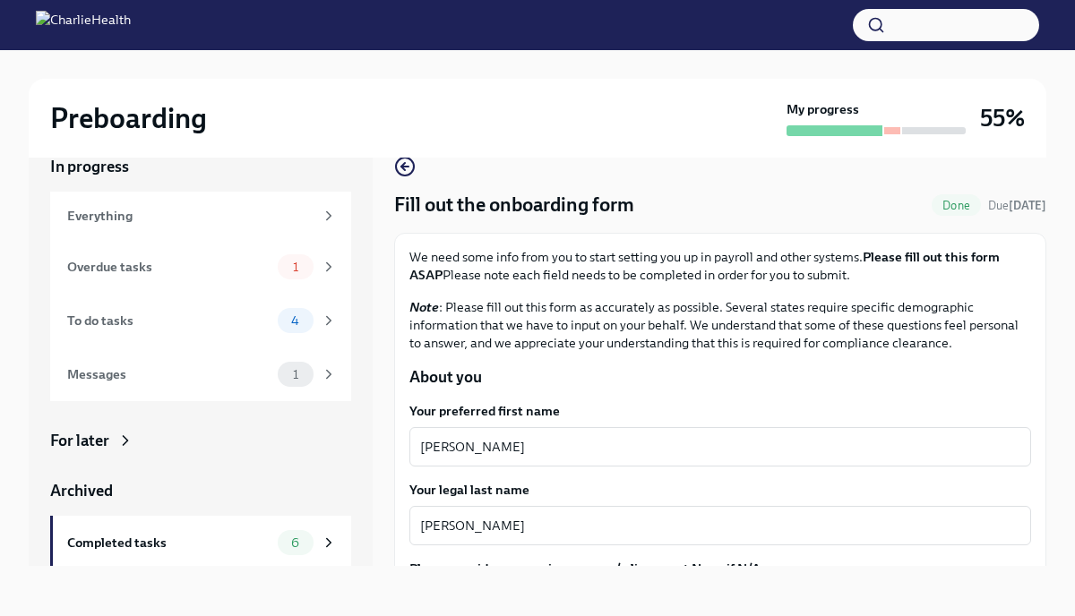
click at [364, 106] on div "Preboarding" at bounding box center [414, 118] width 729 height 36
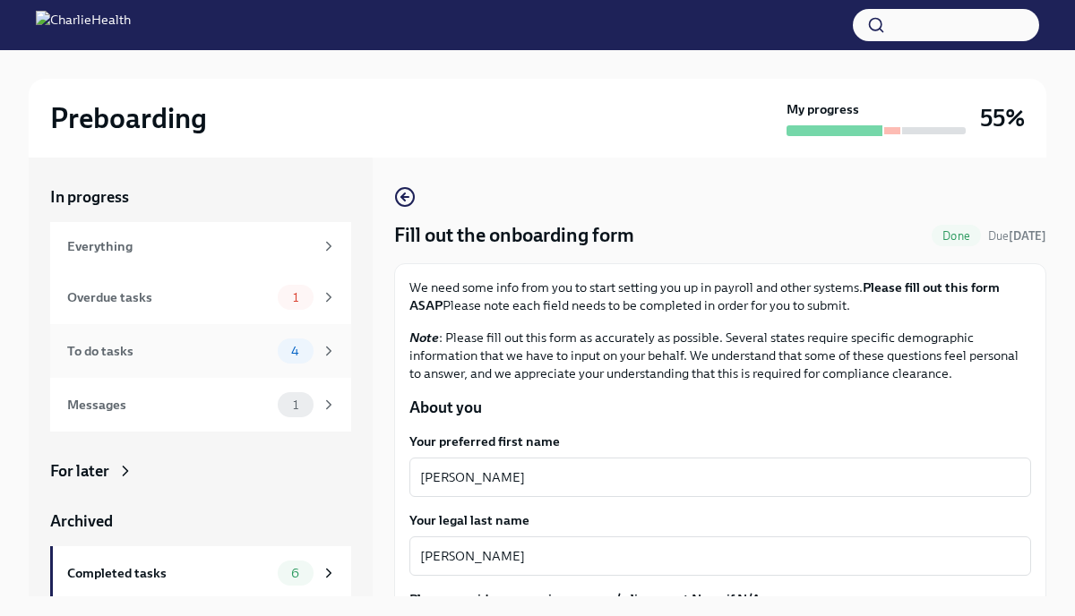
scroll to position [57, 0]
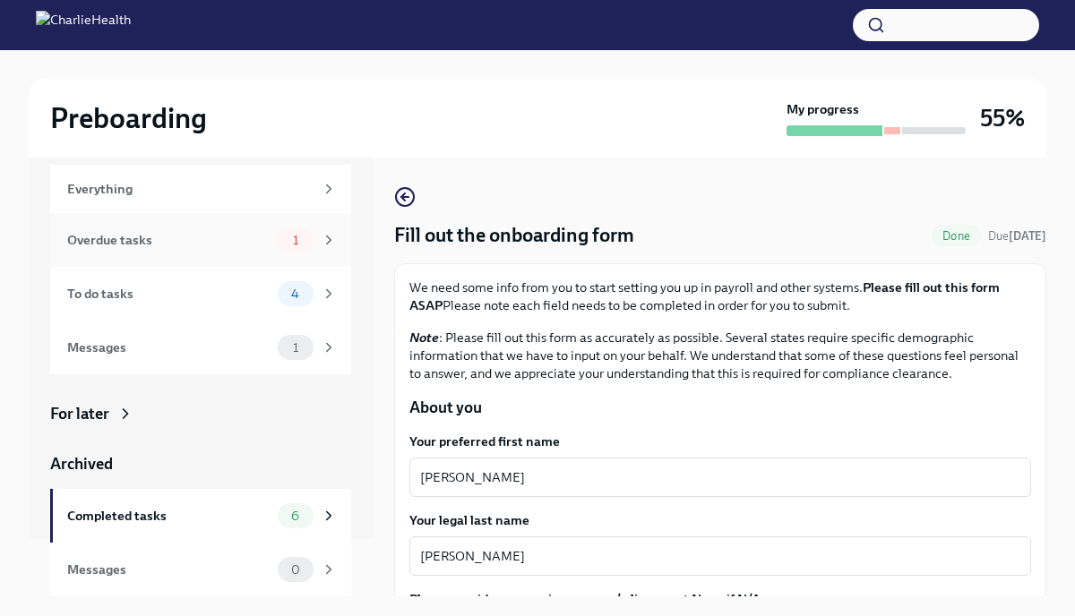
click at [271, 237] on div "Overdue tasks 1" at bounding box center [202, 240] width 270 height 25
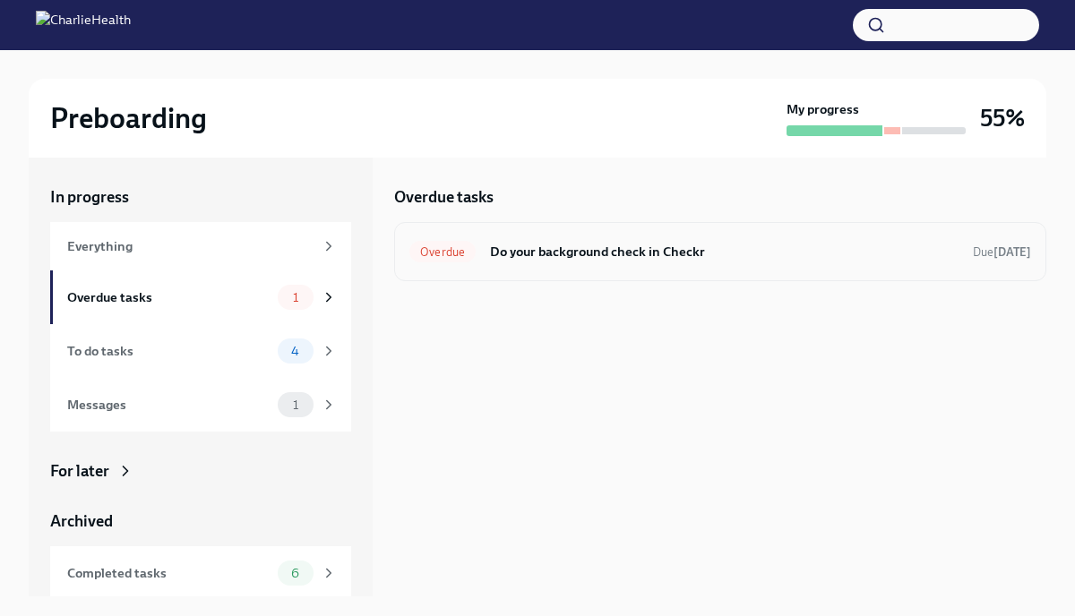
click at [528, 260] on h6 "Do your background check in Checkr" at bounding box center [724, 252] width 469 height 20
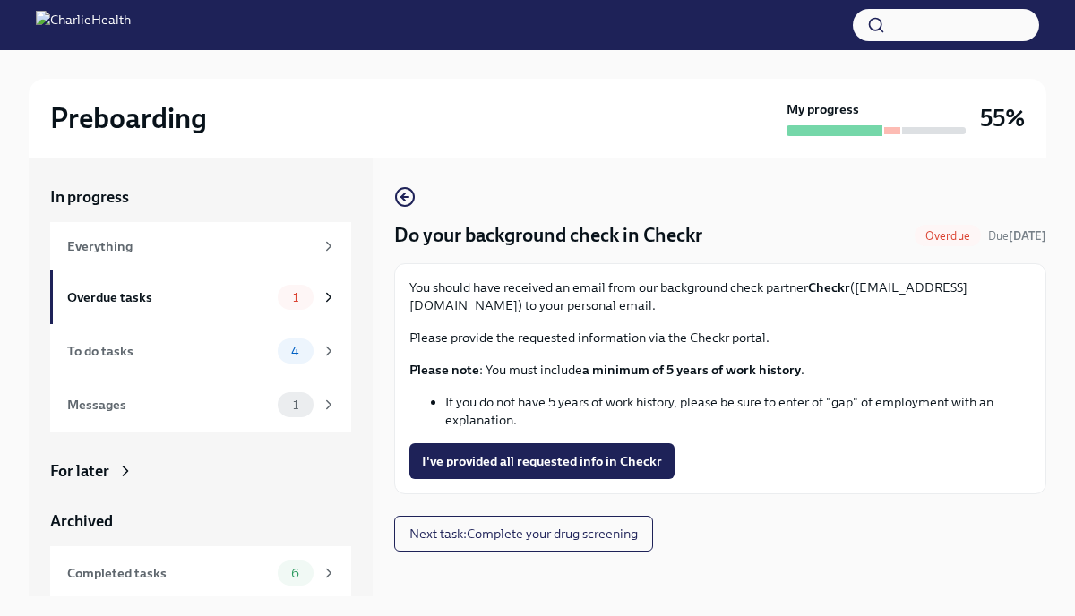
scroll to position [30, 0]
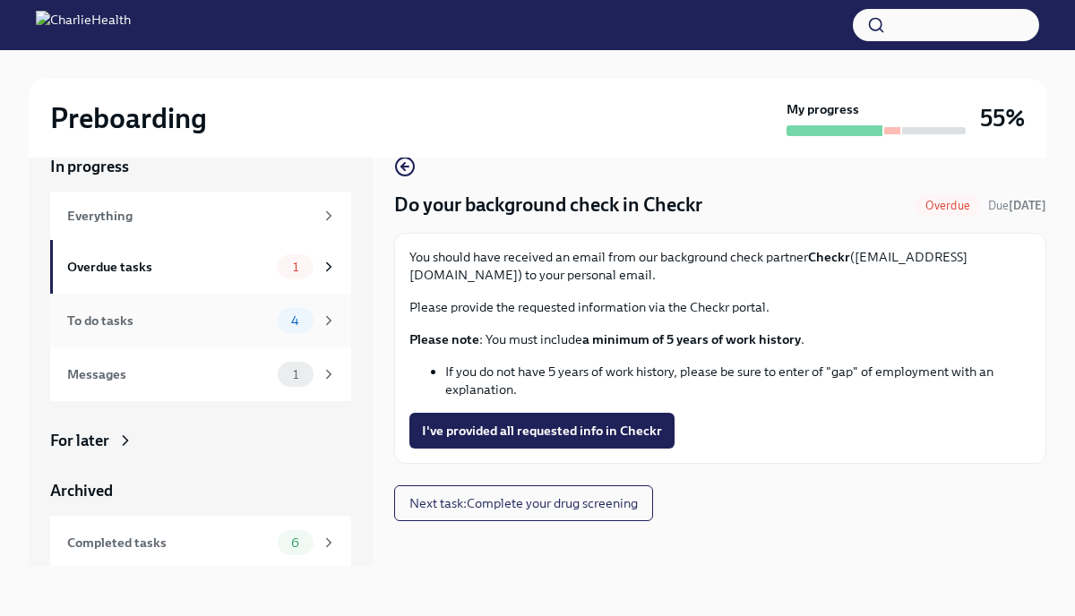
click at [275, 324] on div "To do tasks 4" at bounding box center [202, 320] width 270 height 25
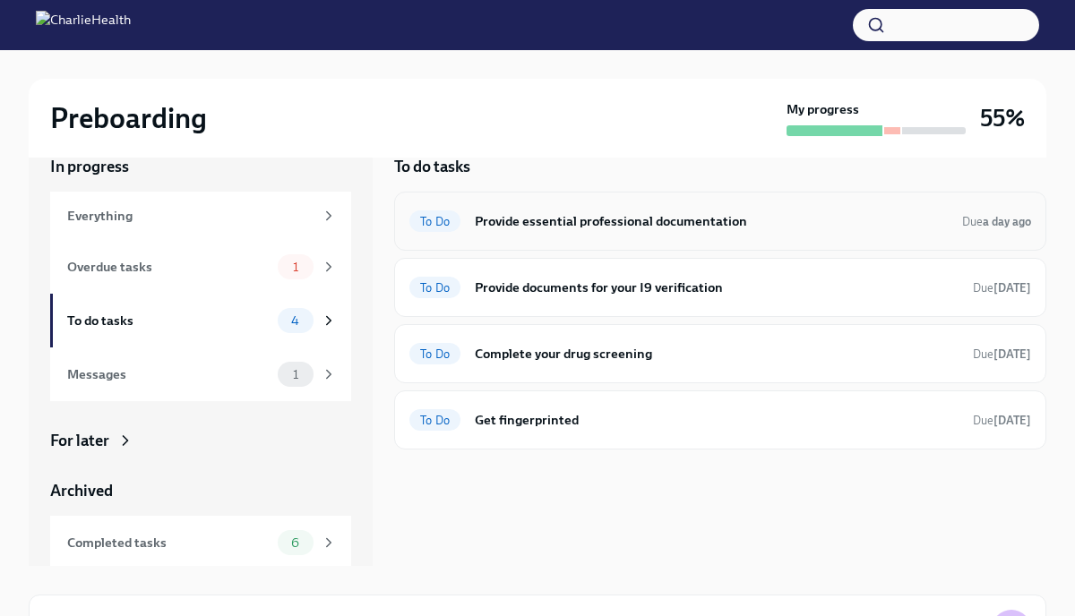
click at [608, 224] on h6 "Provide essential professional documentation" at bounding box center [711, 221] width 473 height 20
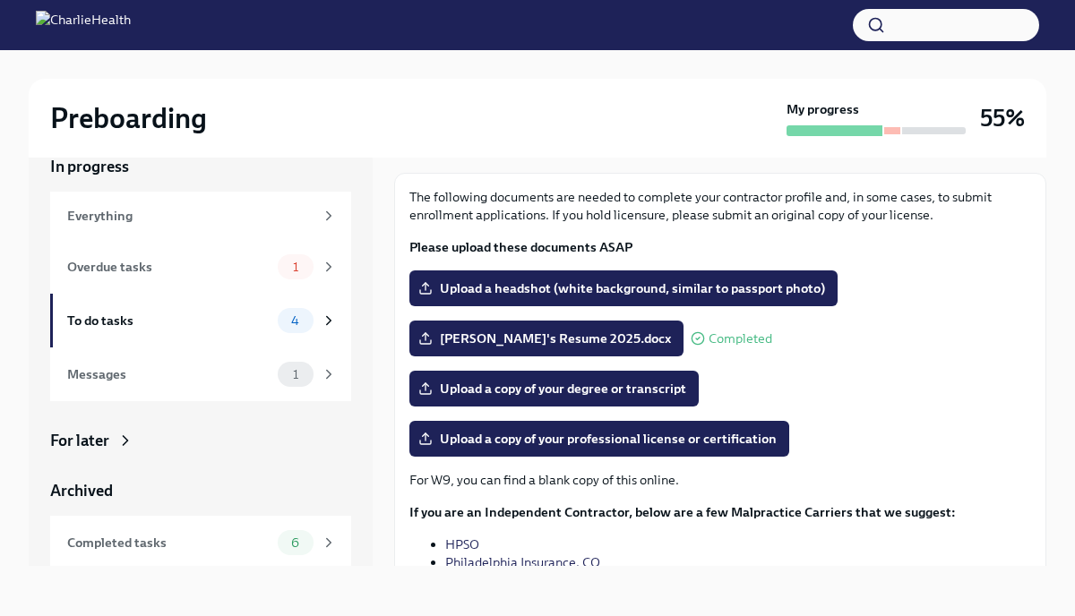
scroll to position [64, 0]
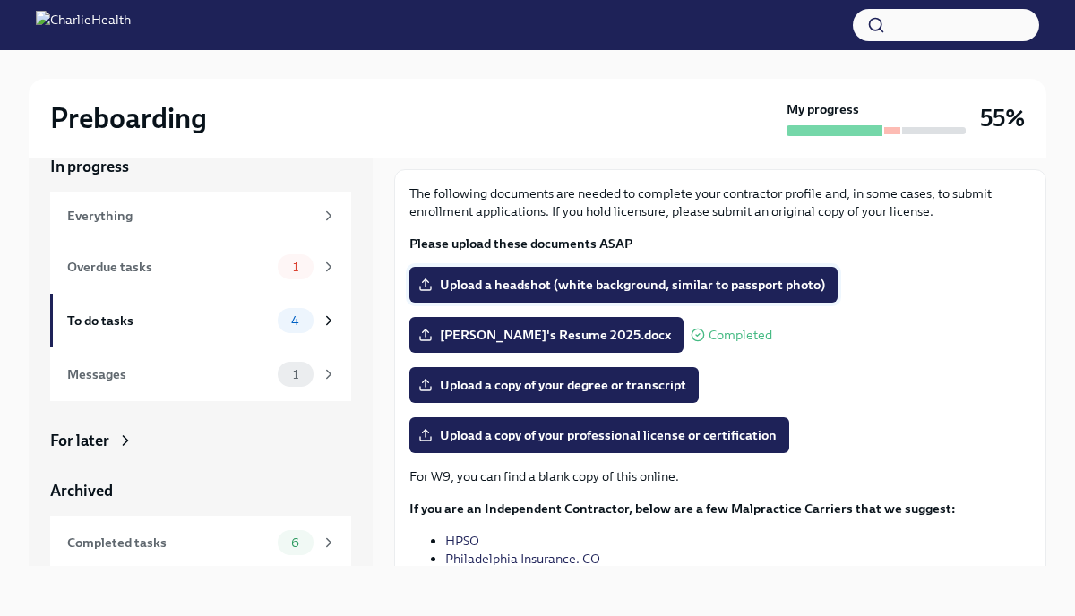
click at [734, 295] on label "Upload a headshot (white background, similar to passport photo)" at bounding box center [623, 285] width 428 height 36
click at [0, 0] on input "Upload a headshot (white background, similar to passport photo)" at bounding box center [0, 0] width 0 height 0
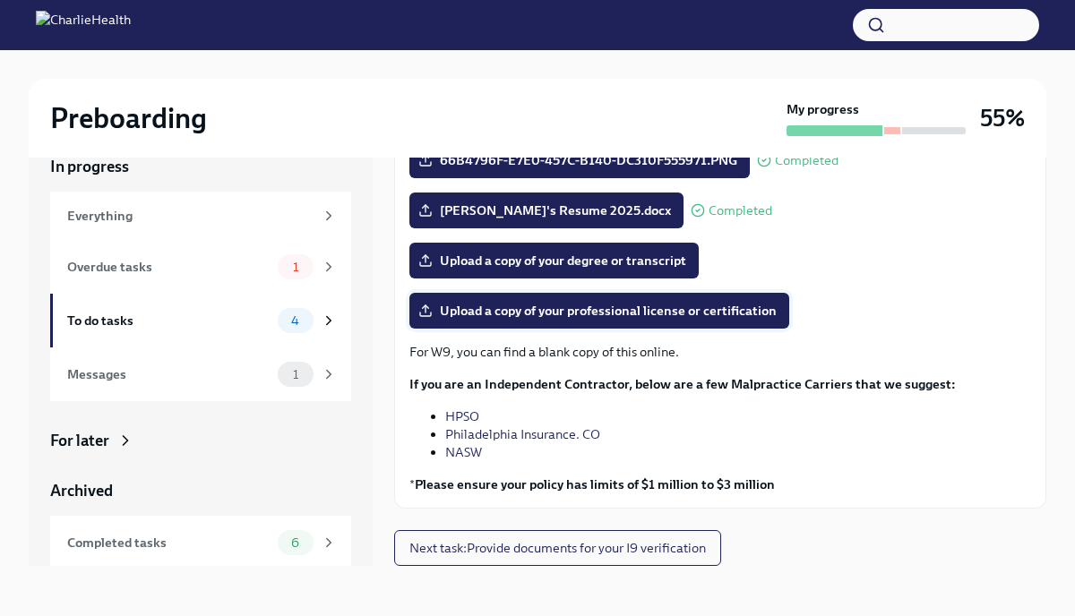
click at [763, 319] on span "Upload a copy of your professional license or certification" at bounding box center [599, 311] width 355 height 18
click at [0, 0] on input "Upload a copy of your professional license or certification" at bounding box center [0, 0] width 0 height 0
click at [317, 322] on div "4" at bounding box center [307, 320] width 59 height 25
